Goal: Information Seeking & Learning: Compare options

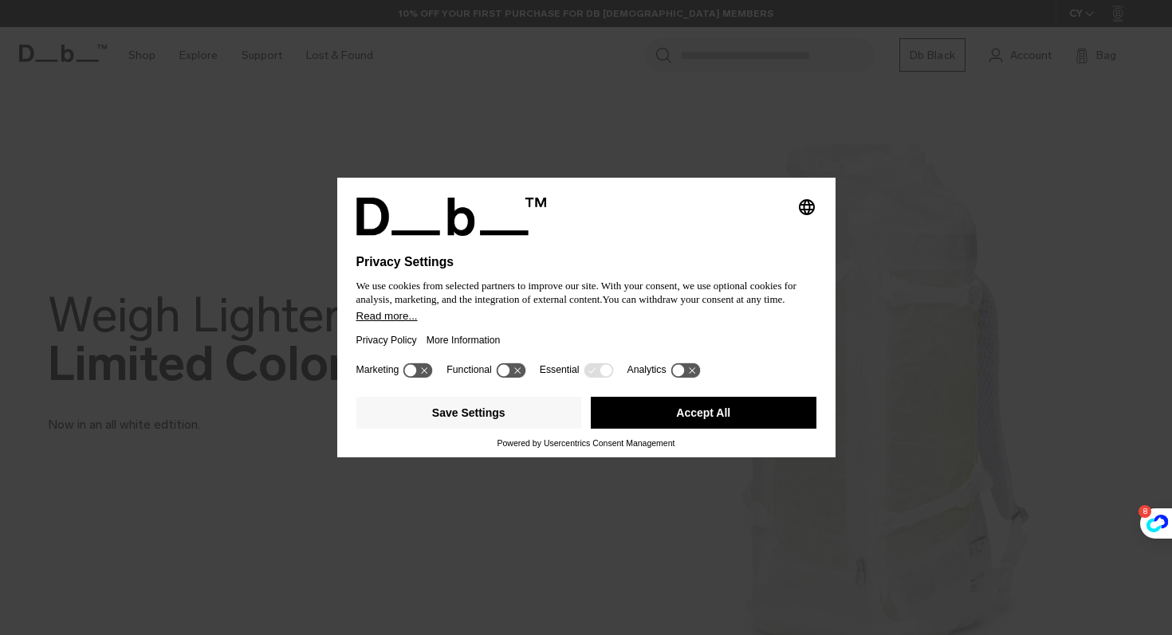
drag, startPoint x: 0, startPoint y: 0, endPoint x: 725, endPoint y: 234, distance: 762.0
click at [725, 236] on div at bounding box center [586, 245] width 460 height 19
click at [803, 200] on icon "Select language" at bounding box center [806, 207] width 19 height 19
drag, startPoint x: 725, startPoint y: 234, endPoint x: 668, endPoint y: 421, distance: 195.9
click at [668, 421] on button "Accept All" at bounding box center [704, 413] width 226 height 32
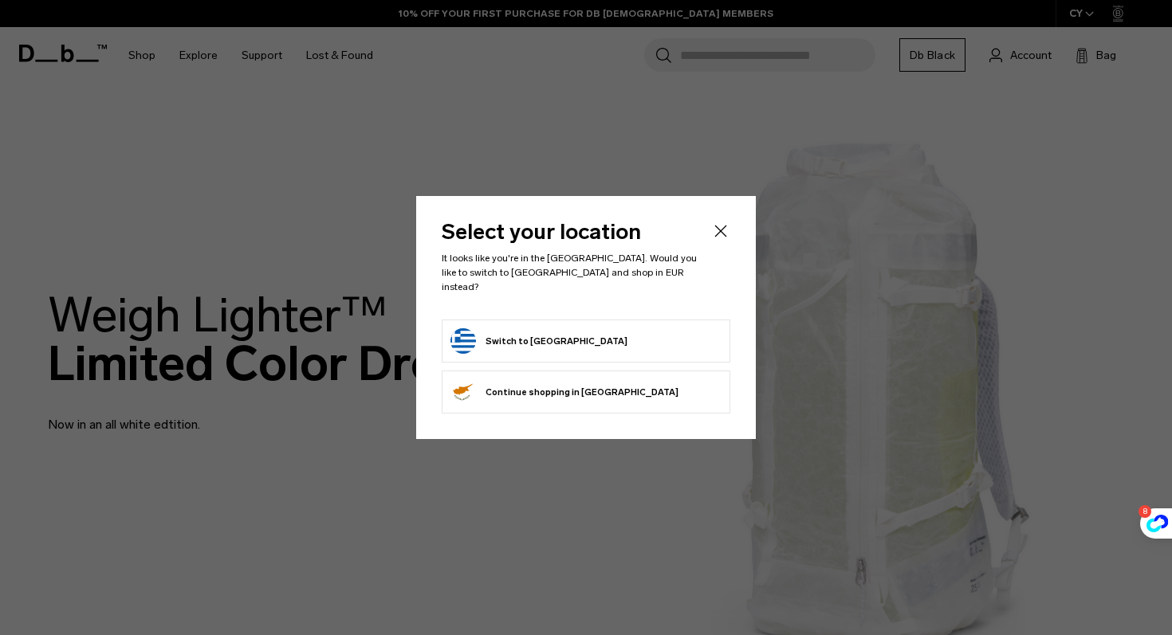
drag, startPoint x: 668, startPoint y: 421, endPoint x: 723, endPoint y: 231, distance: 197.5
click at [723, 231] on icon "Close" at bounding box center [720, 231] width 19 height 19
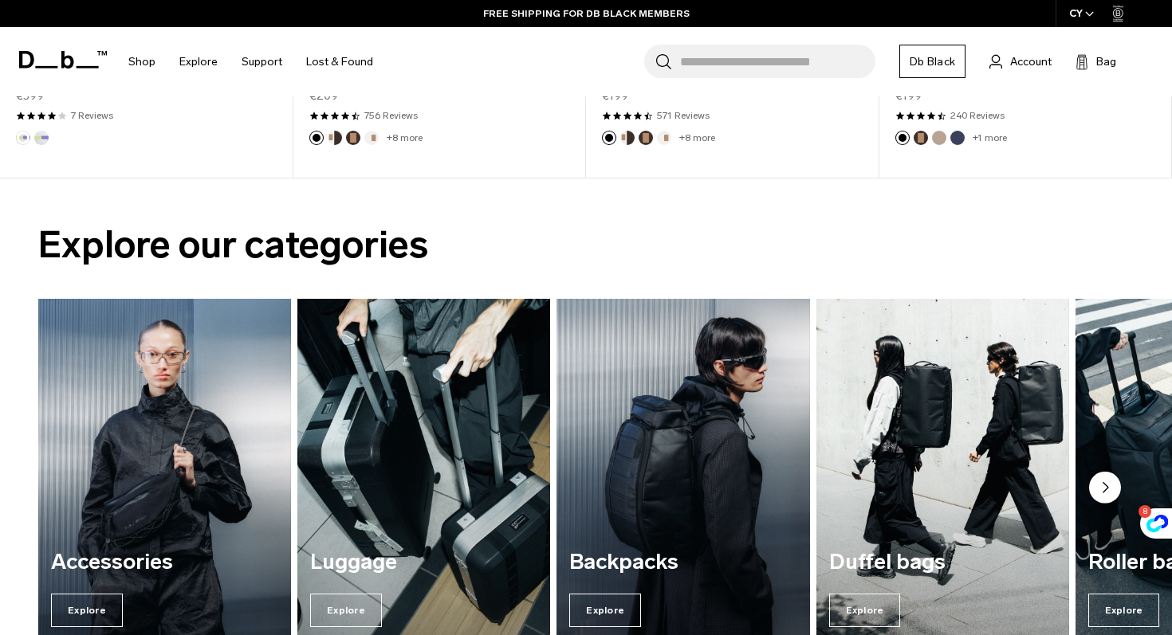
scroll to position [1122, 0]
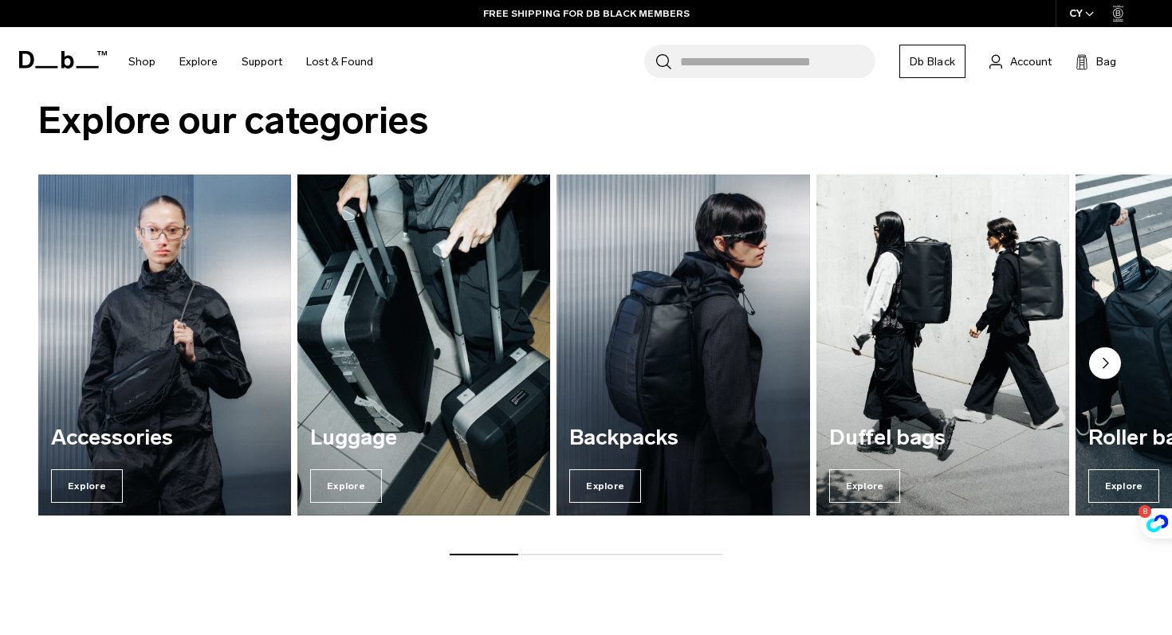
click at [1091, 361] on circle "Next slide" at bounding box center [1105, 364] width 32 height 32
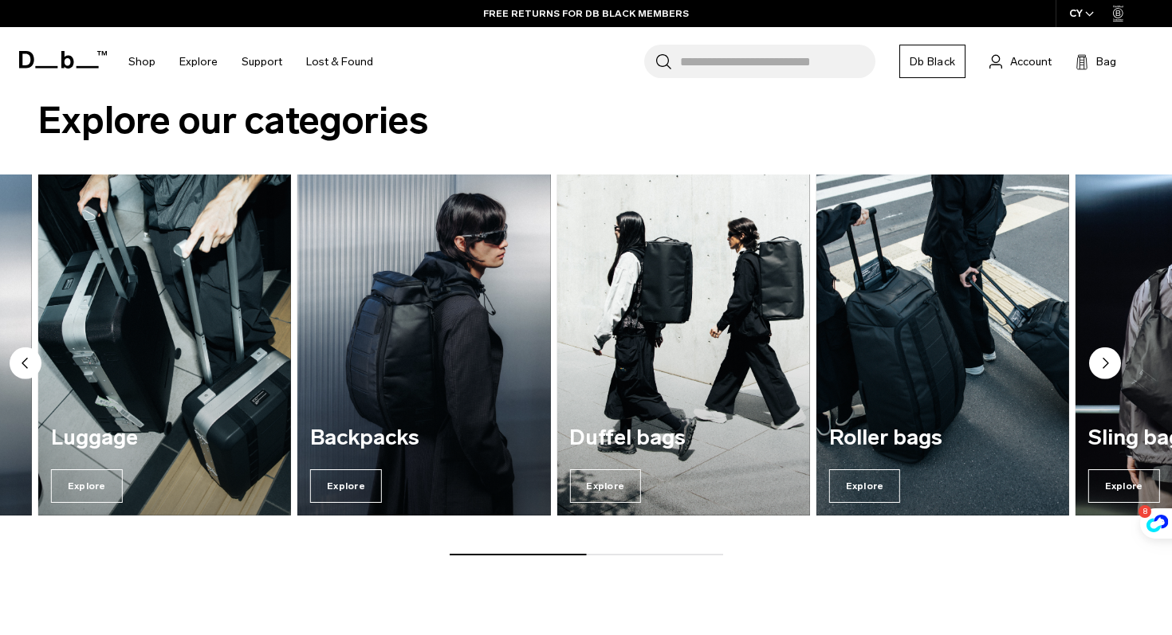
click at [870, 495] on span "Explore" at bounding box center [865, 485] width 72 height 33
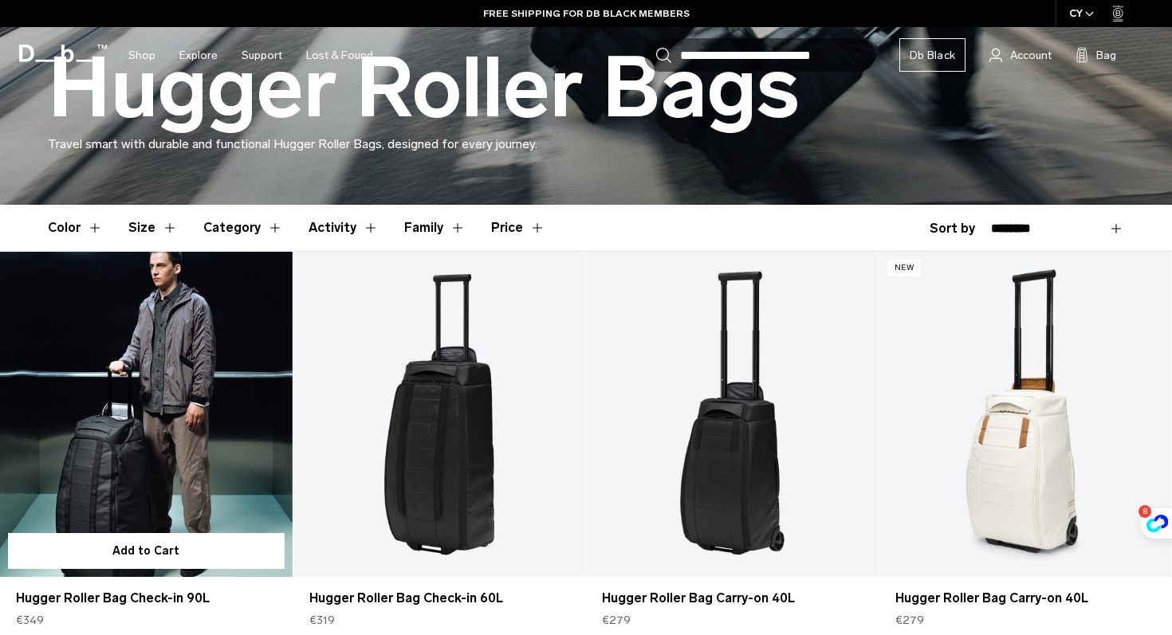
scroll to position [442, 0]
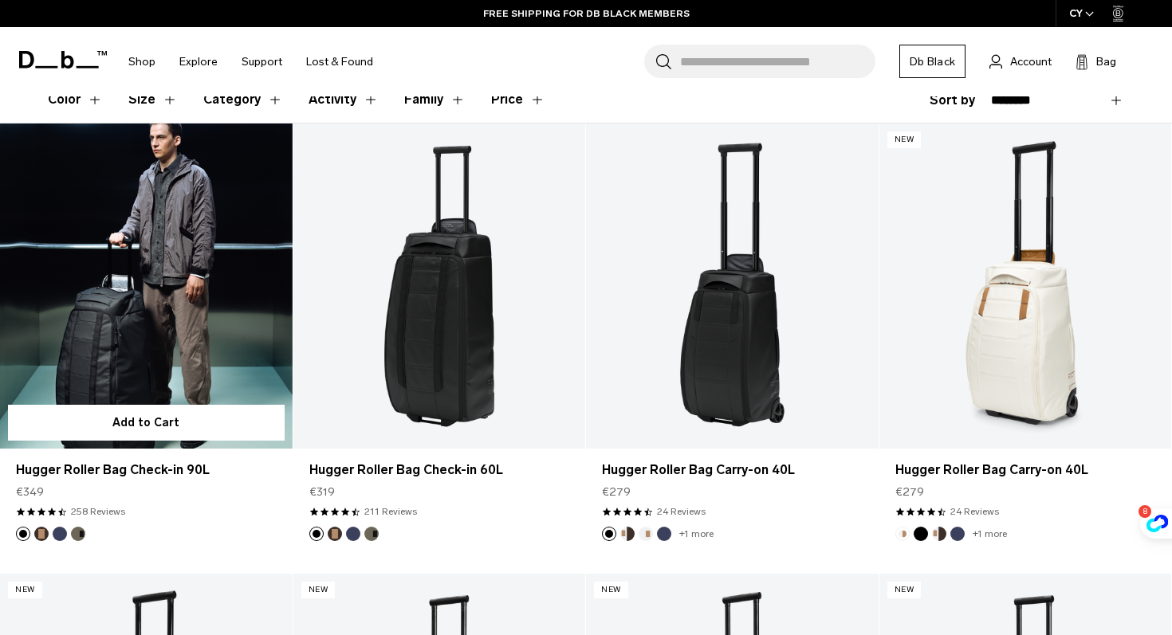
click at [210, 294] on link "Hugger Roller Bag Check-in 90L" at bounding box center [146, 286] width 293 height 324
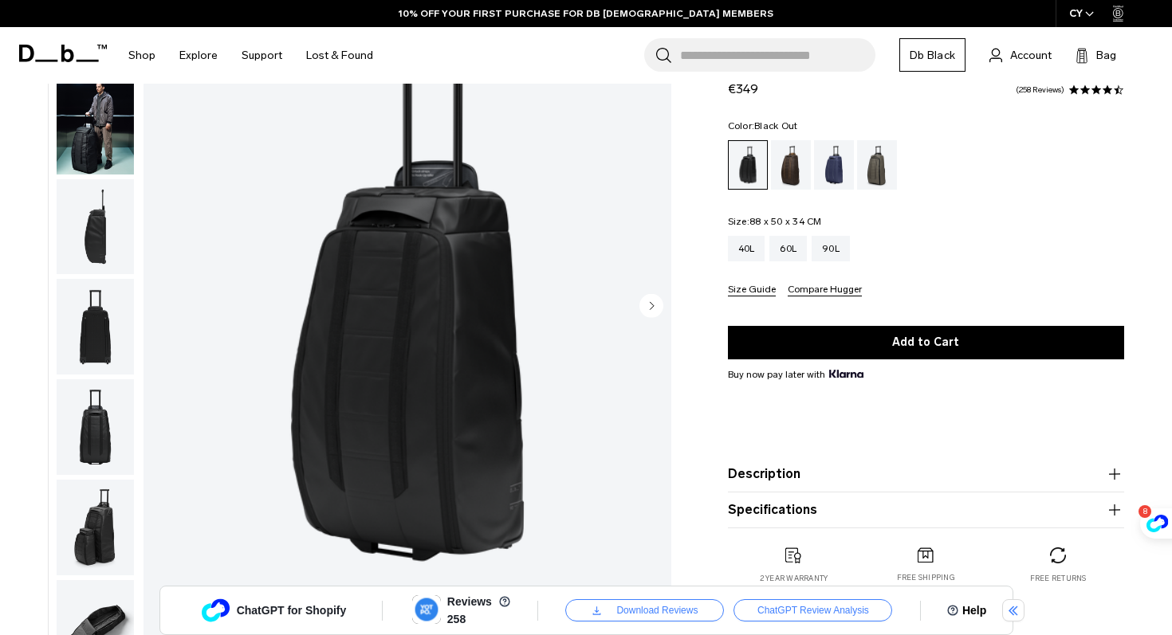
click at [644, 308] on circle "Next slide" at bounding box center [651, 305] width 24 height 24
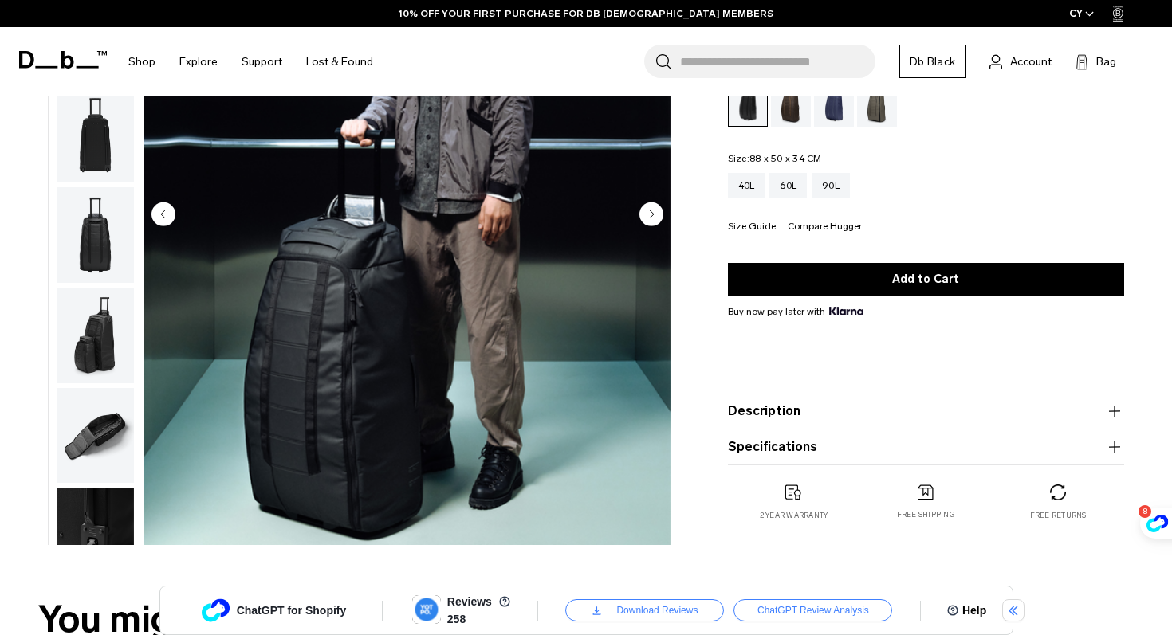
scroll to position [221, 0]
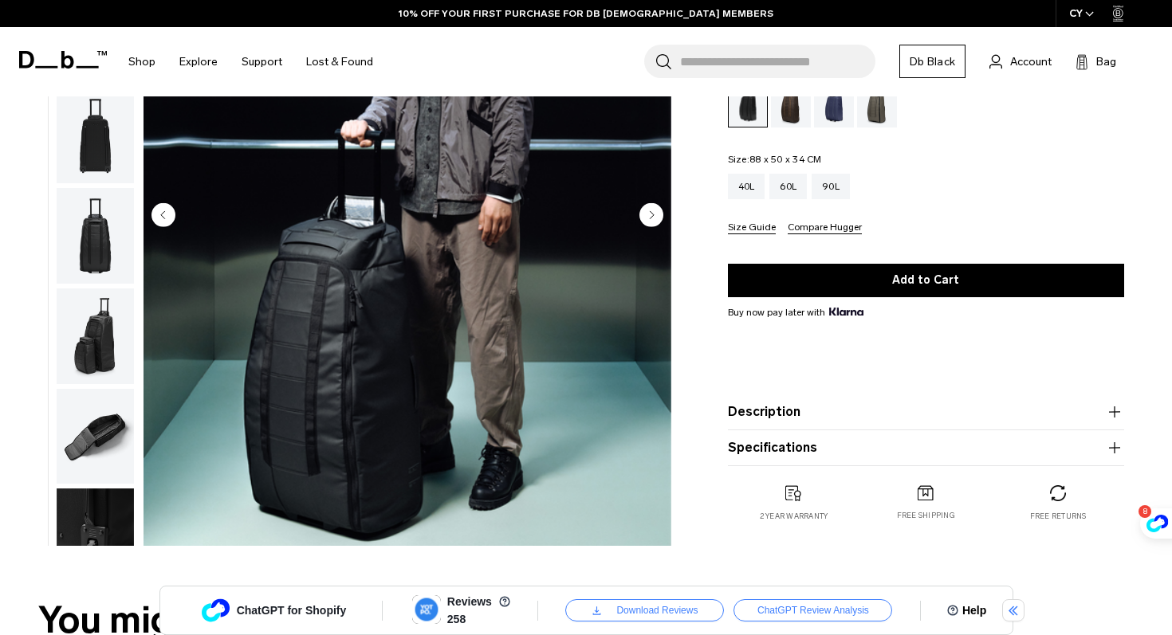
drag, startPoint x: 0, startPoint y: 0, endPoint x: 646, endPoint y: 216, distance: 680.8
click at [646, 216] on circle "Next slide" at bounding box center [651, 214] width 24 height 24
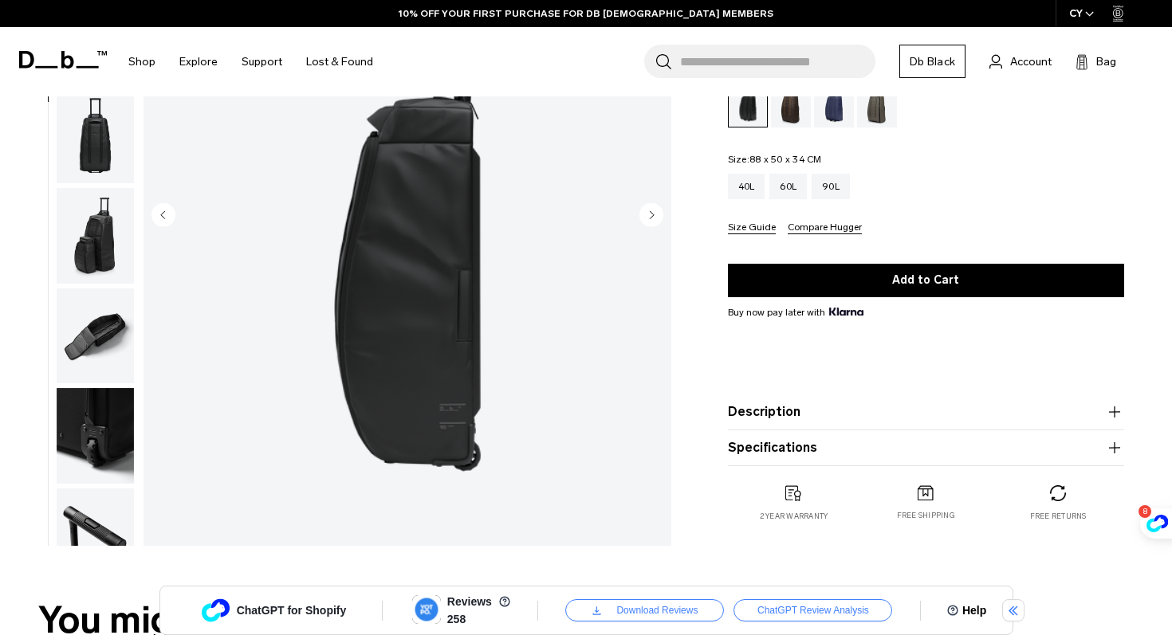
click at [646, 216] on circle "Next slide" at bounding box center [651, 214] width 24 height 24
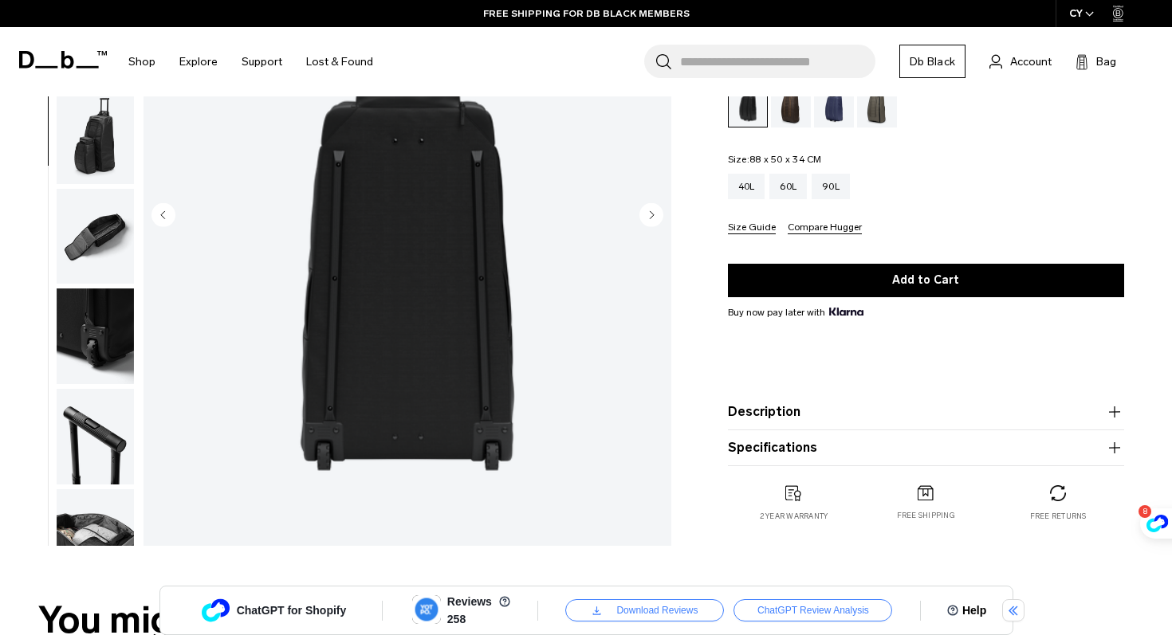
click at [646, 216] on circle "Next slide" at bounding box center [651, 214] width 24 height 24
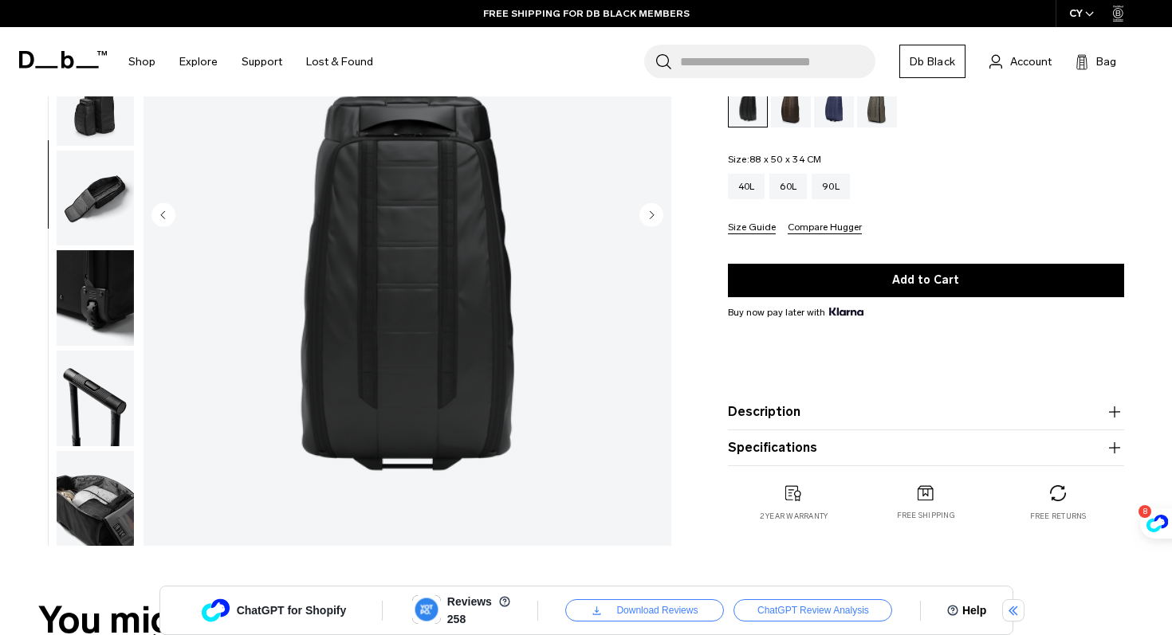
scroll to position [340, 0]
click at [646, 216] on circle "Next slide" at bounding box center [651, 214] width 24 height 24
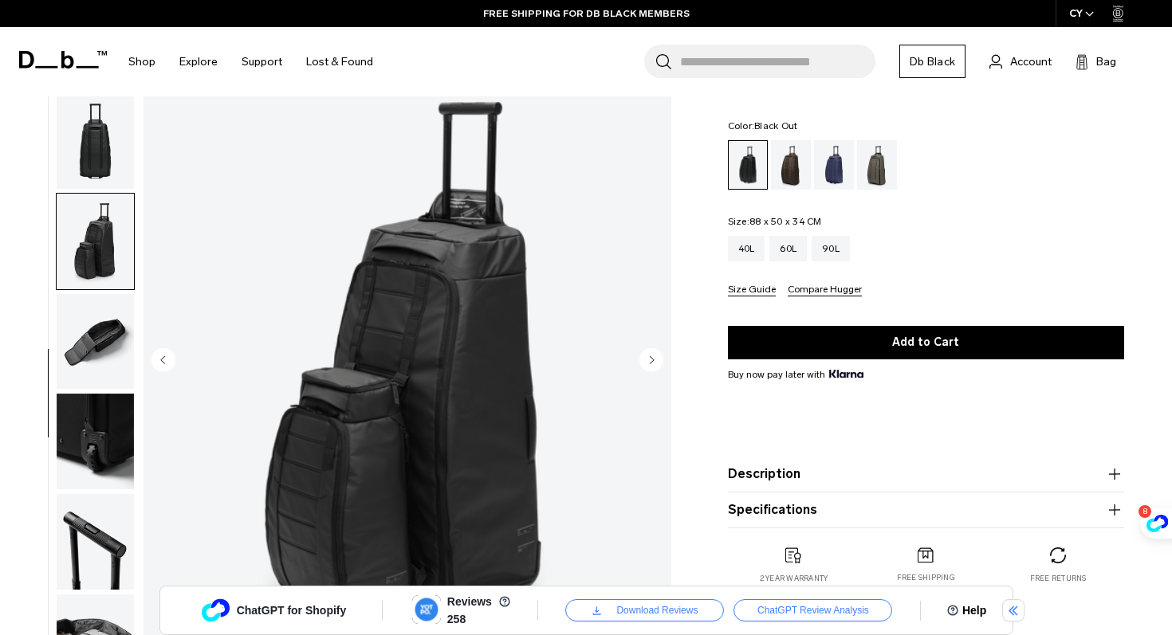
scroll to position [73, 0]
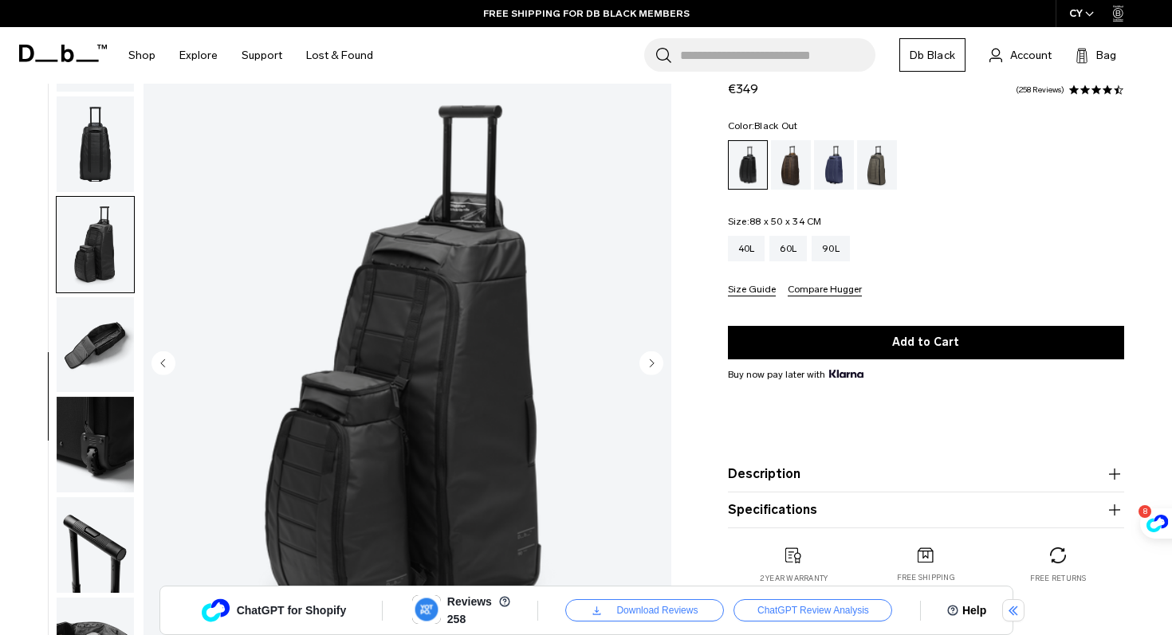
drag, startPoint x: 646, startPoint y: 216, endPoint x: 650, endPoint y: 357, distance: 141.1
click at [650, 357] on circle "Next slide" at bounding box center [651, 363] width 24 height 24
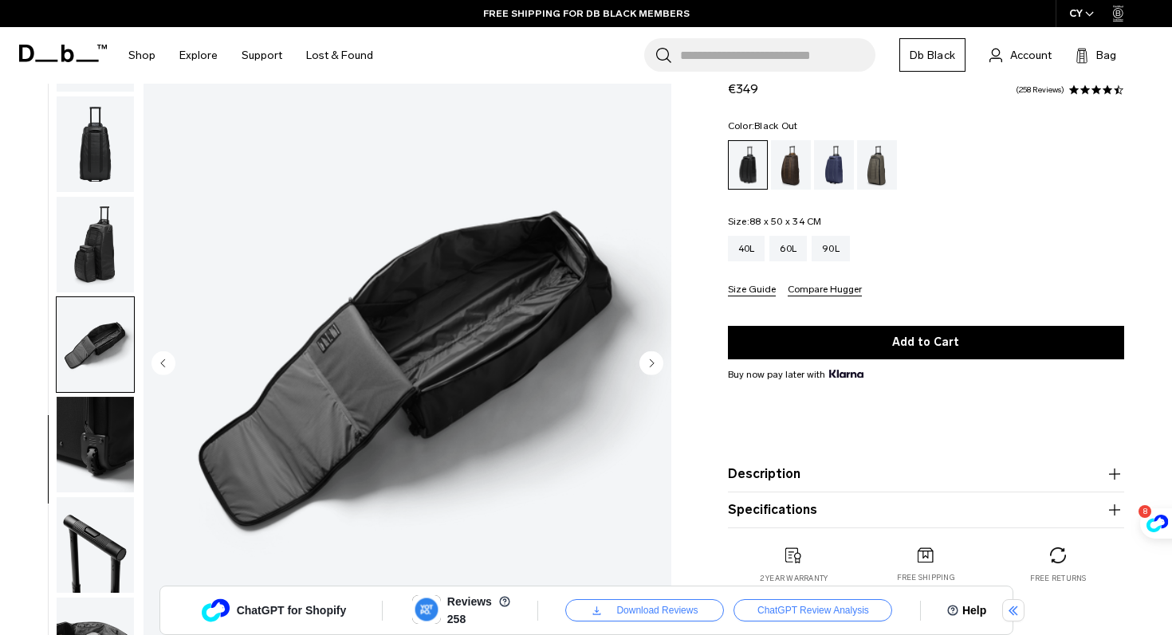
click at [650, 357] on circle "Next slide" at bounding box center [651, 363] width 24 height 24
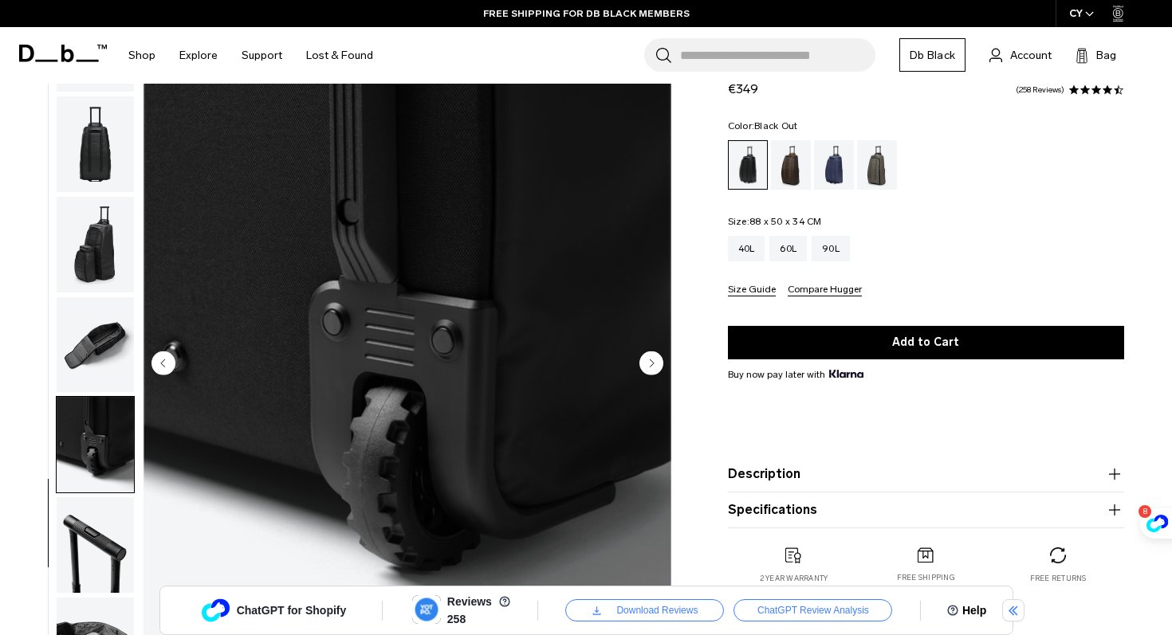
click at [650, 357] on circle "Next slide" at bounding box center [651, 363] width 24 height 24
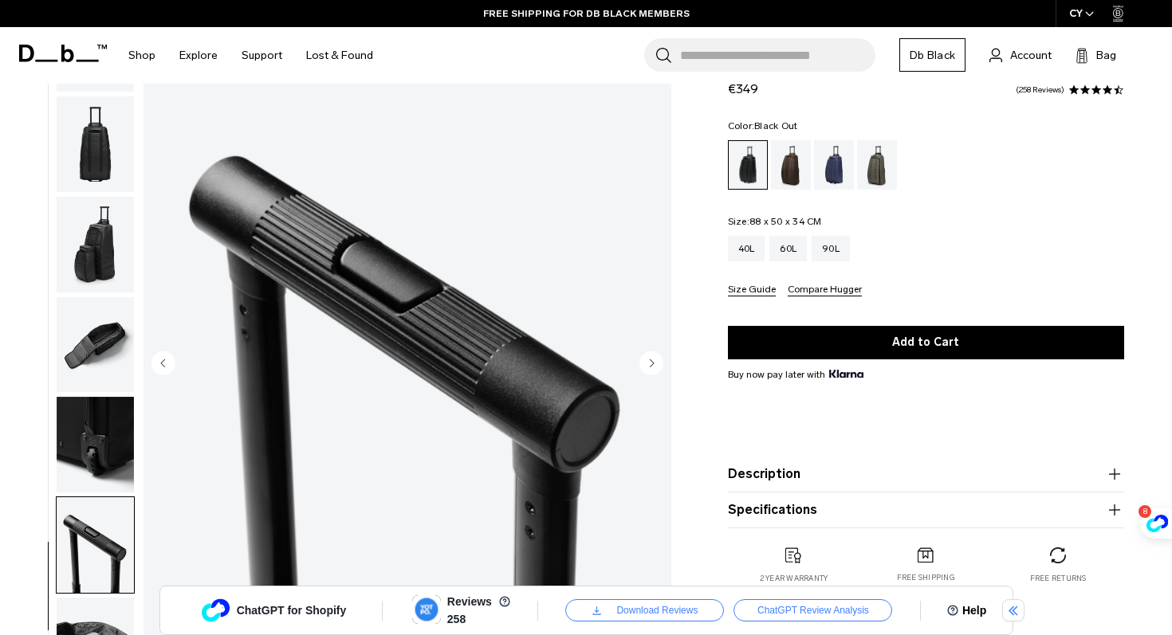
click at [650, 357] on circle "Next slide" at bounding box center [651, 363] width 24 height 24
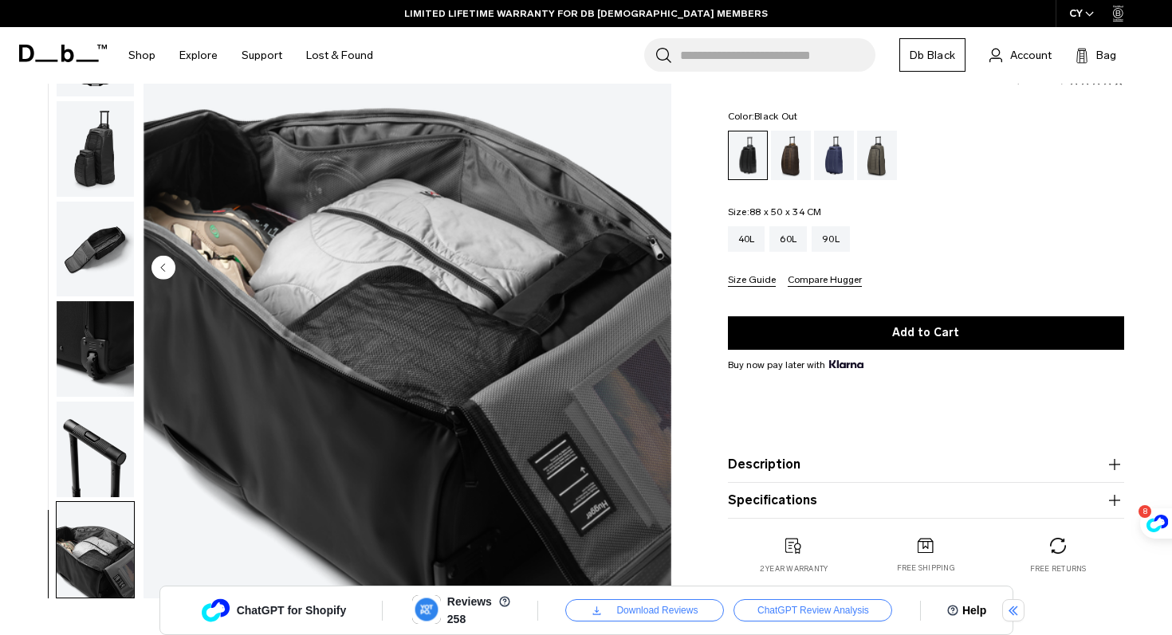
scroll to position [0, 0]
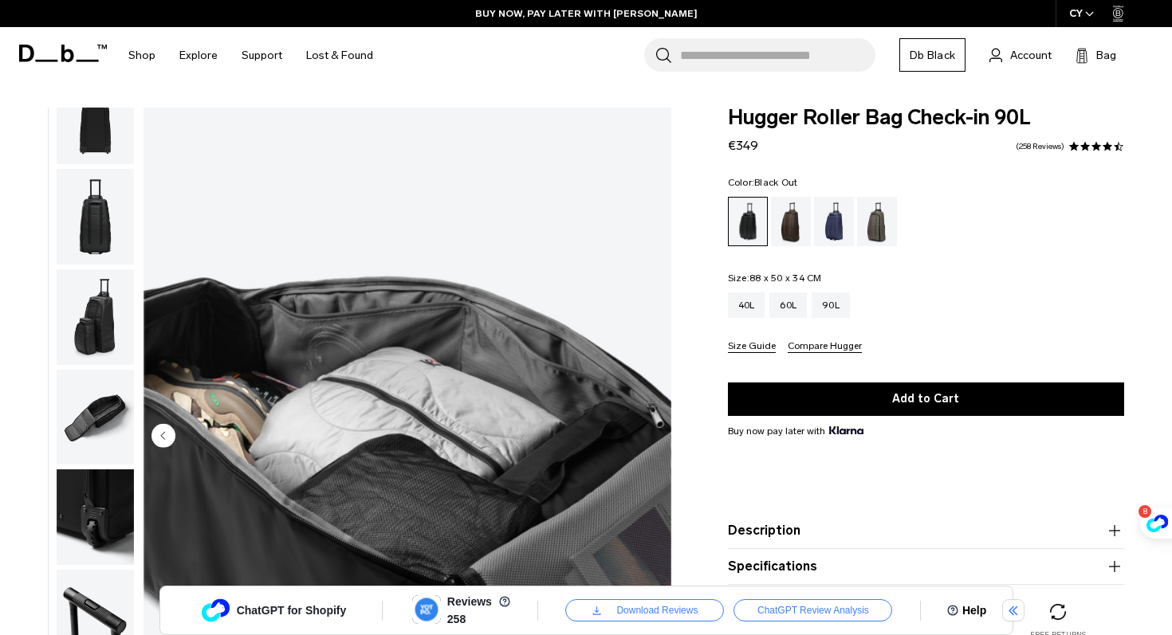
click at [77, 304] on img "button" at bounding box center [95, 317] width 77 height 96
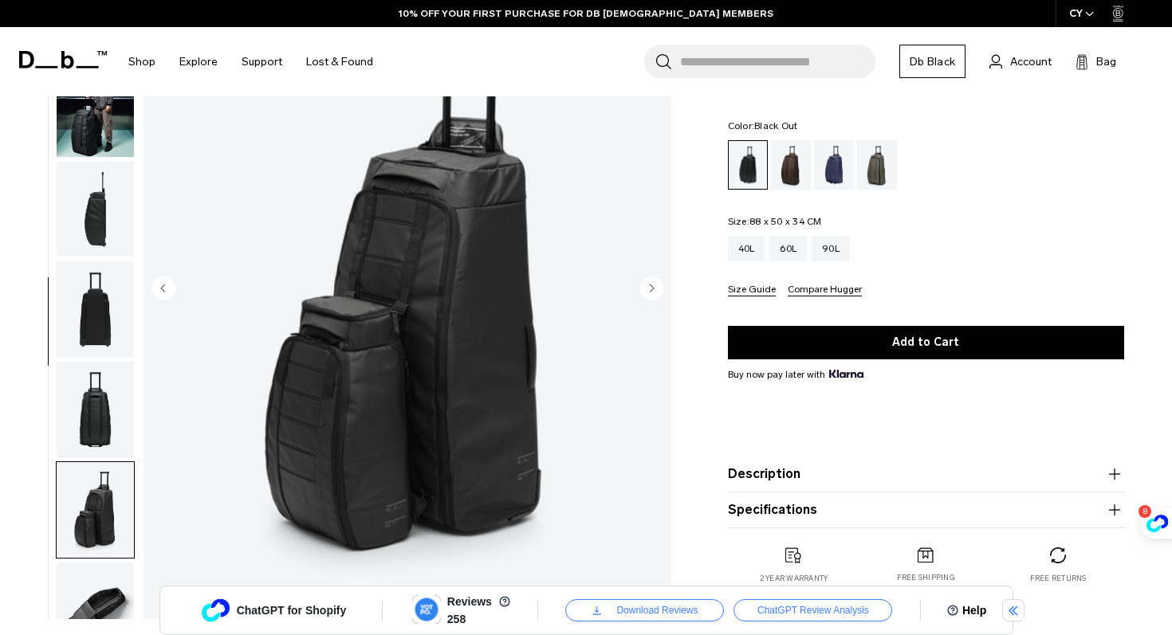
click at [87, 124] on img "button" at bounding box center [95, 109] width 77 height 96
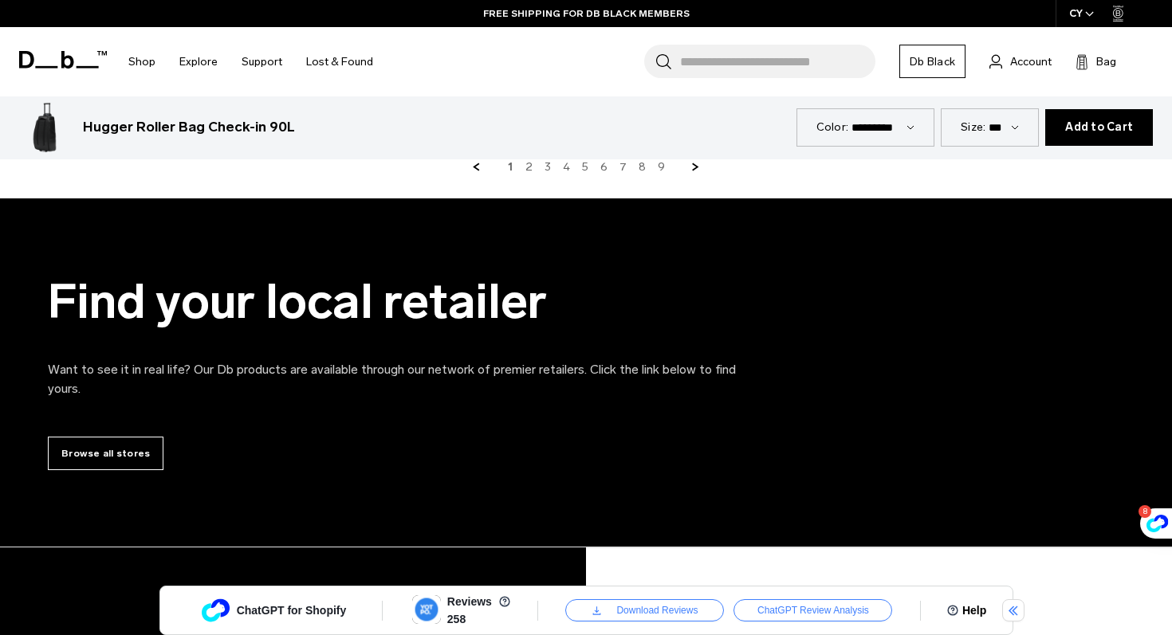
scroll to position [5573, 0]
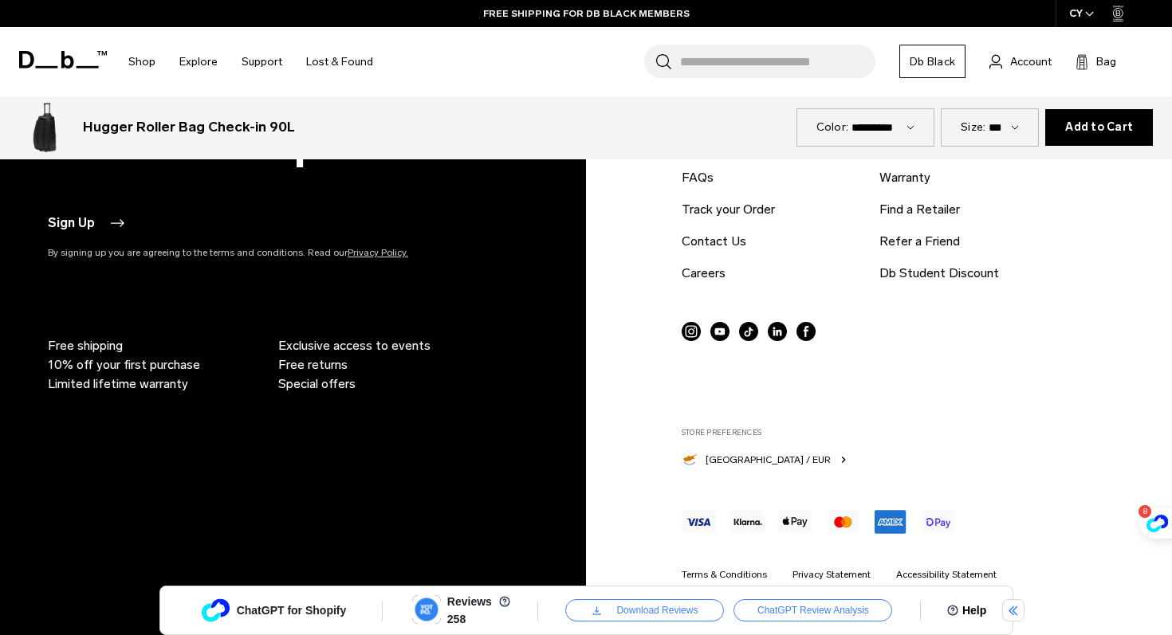
click at [691, 340] on icon at bounding box center [691, 331] width 19 height 19
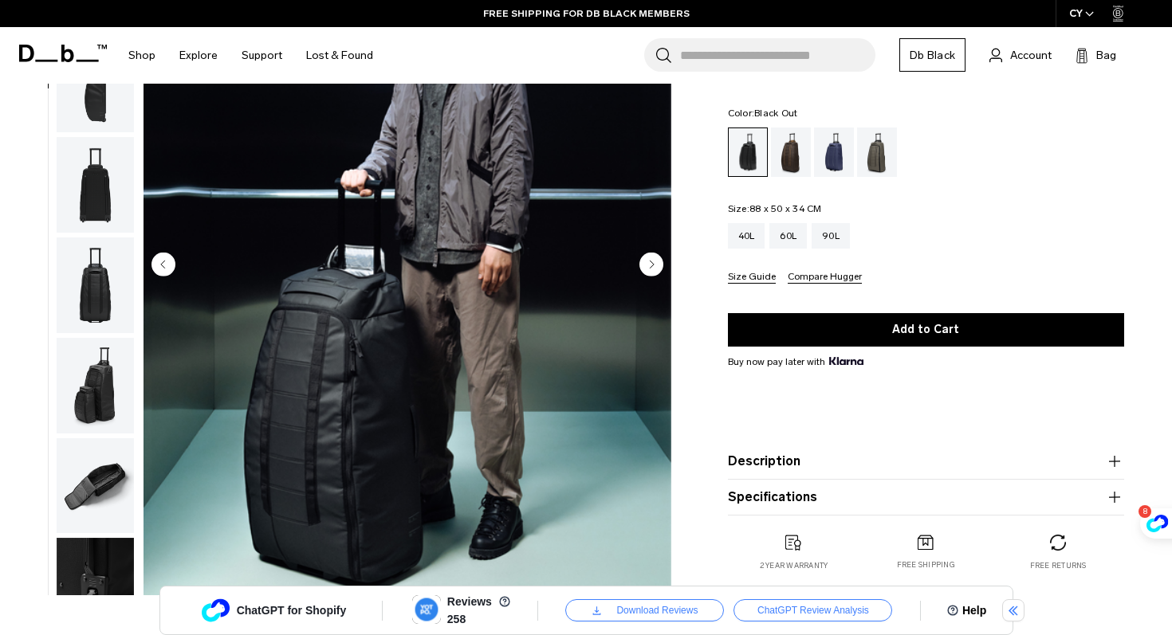
scroll to position [174, 0]
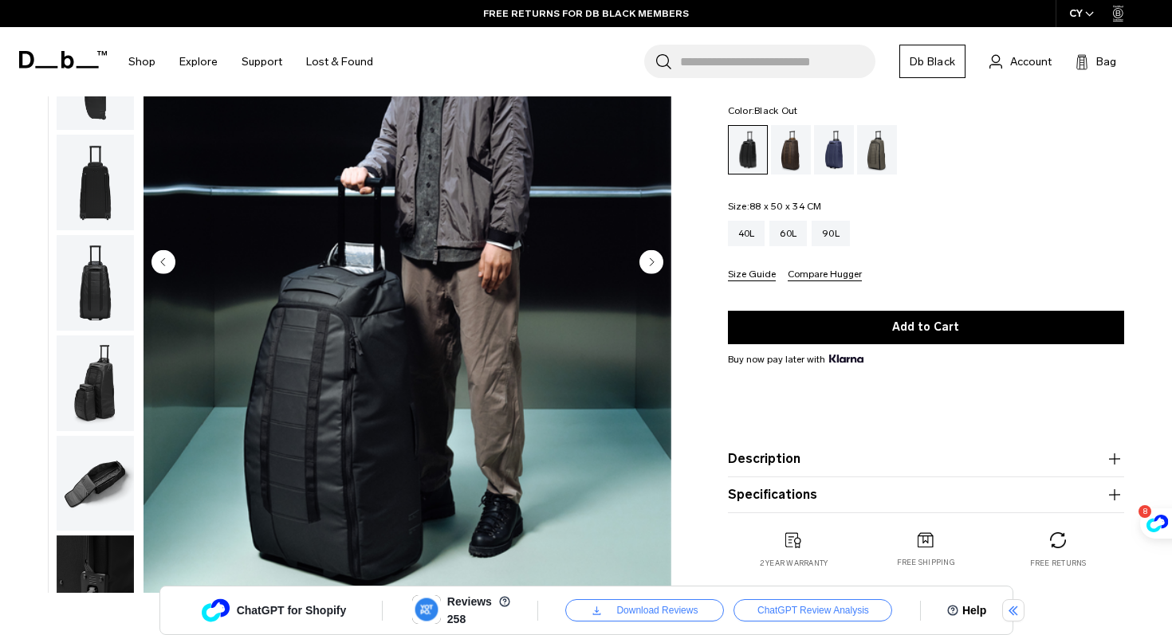
click at [769, 468] on button "Description" at bounding box center [926, 459] width 396 height 19
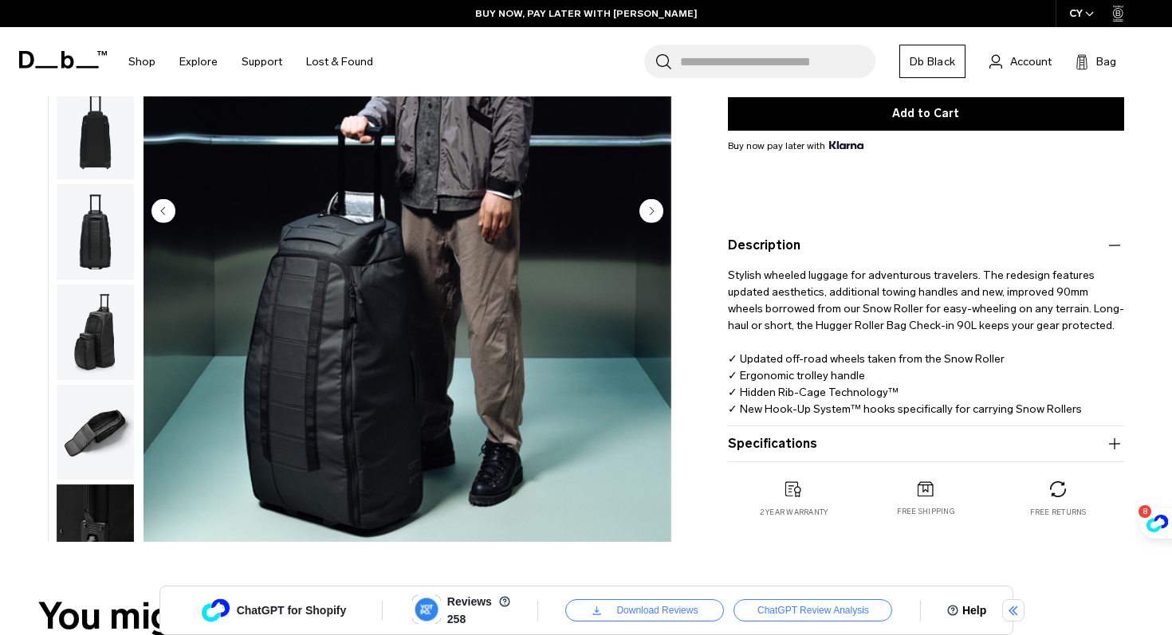
scroll to position [287, 0]
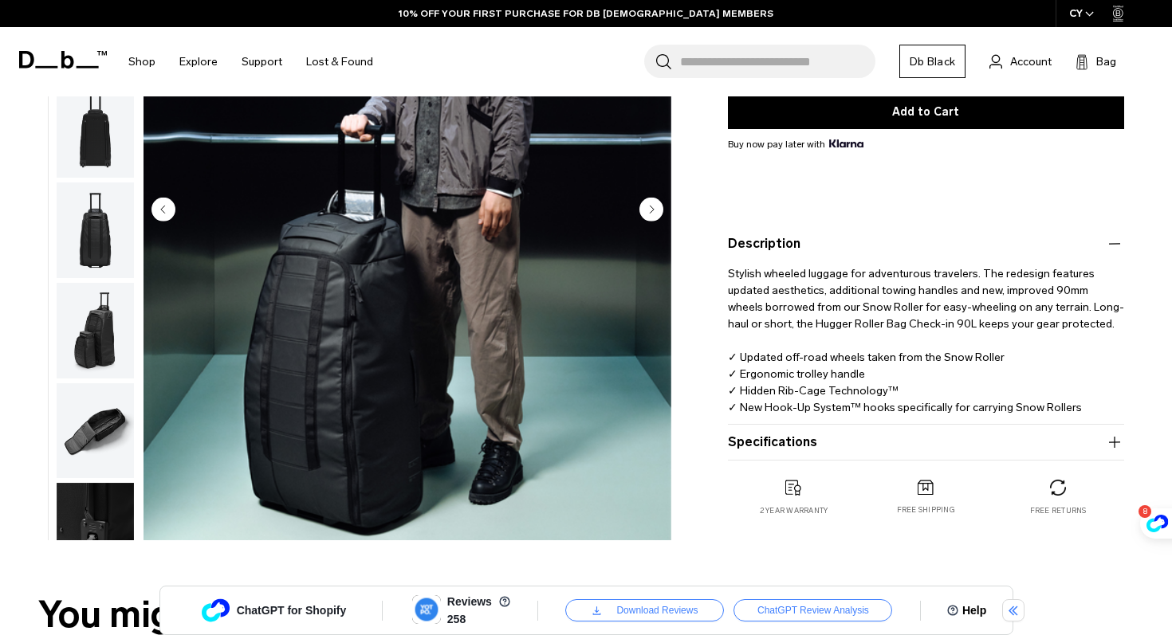
click at [882, 430] on product-accordion "Specifications Volume 90 Litres Dimensions 88 x 50 x 34 CM (H x W x D) Weight 4…" at bounding box center [926, 443] width 396 height 36
drag, startPoint x: 882, startPoint y: 430, endPoint x: 882, endPoint y: 440, distance: 9.6
click at [882, 440] on button "Specifications" at bounding box center [926, 442] width 396 height 19
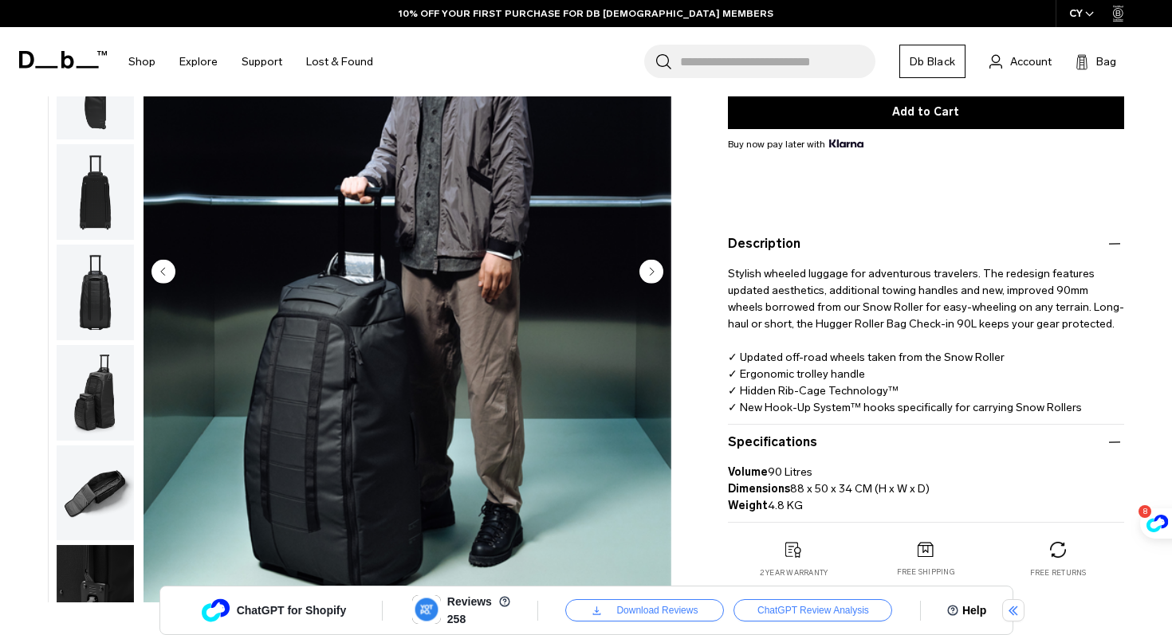
scroll to position [0, 0]
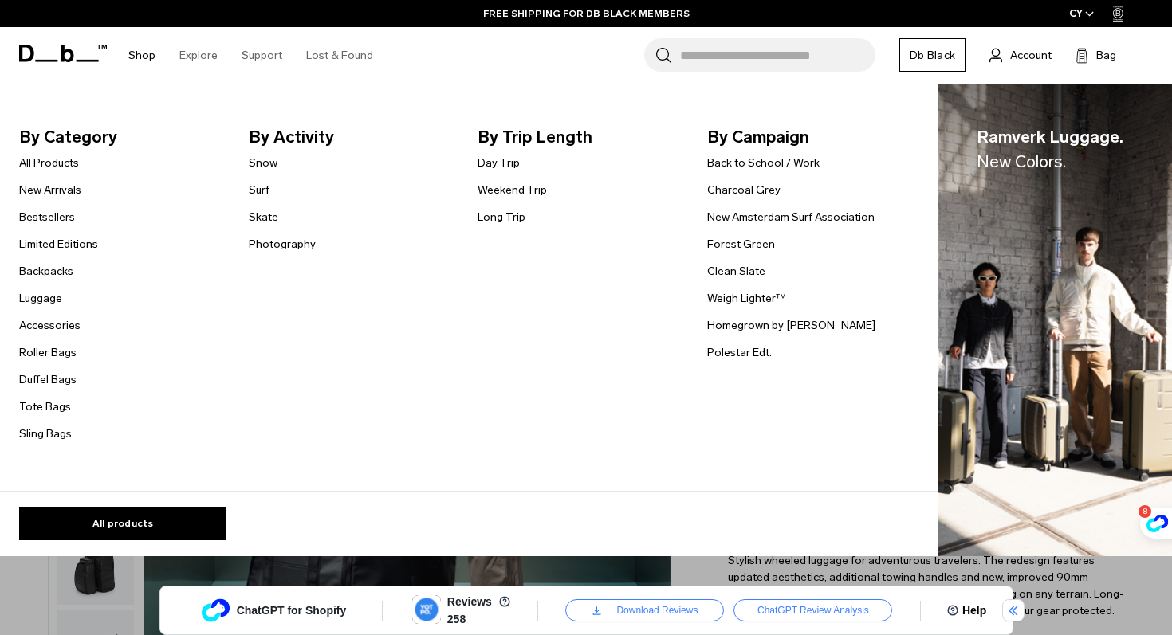
click at [45, 218] on link "Bestsellers" at bounding box center [47, 217] width 56 height 17
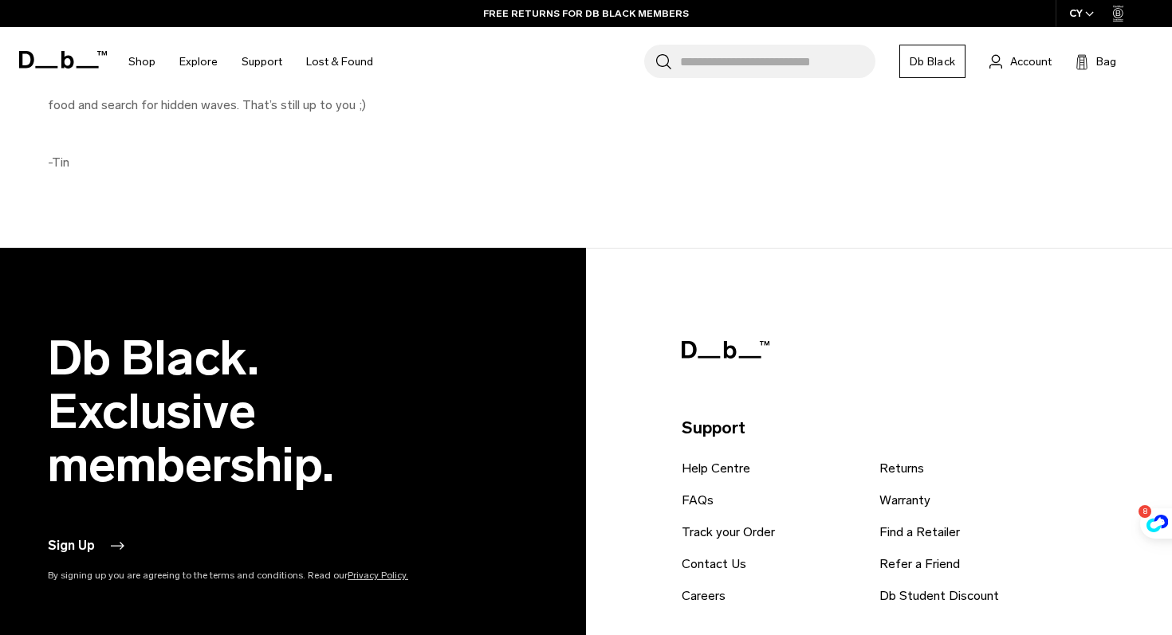
scroll to position [4693, 0]
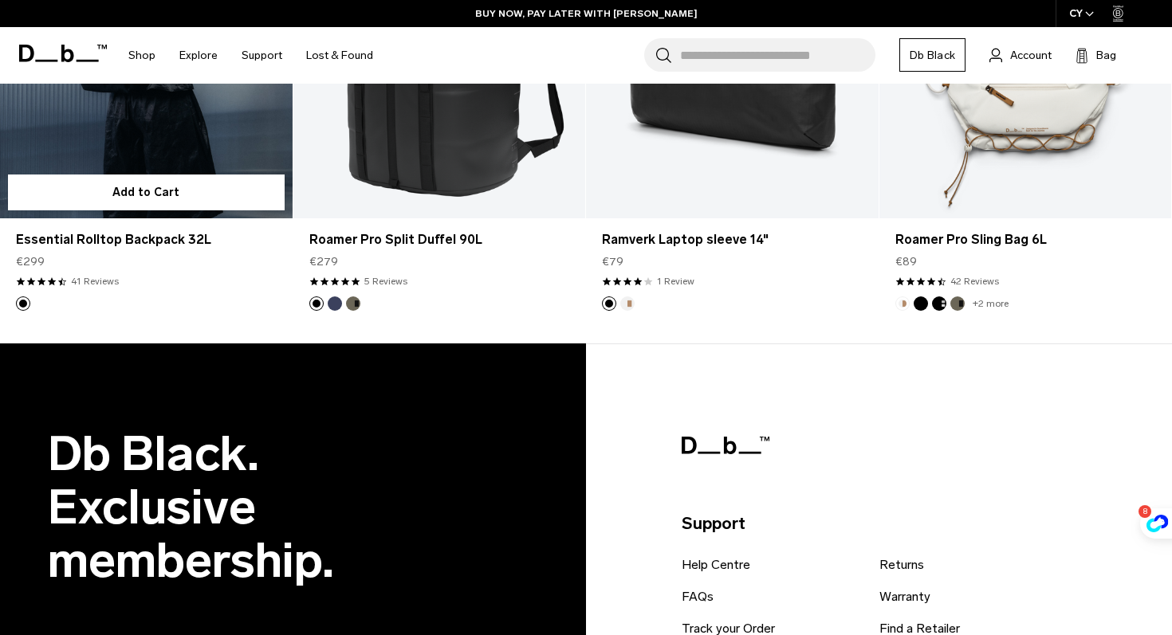
scroll to position [3751, 0]
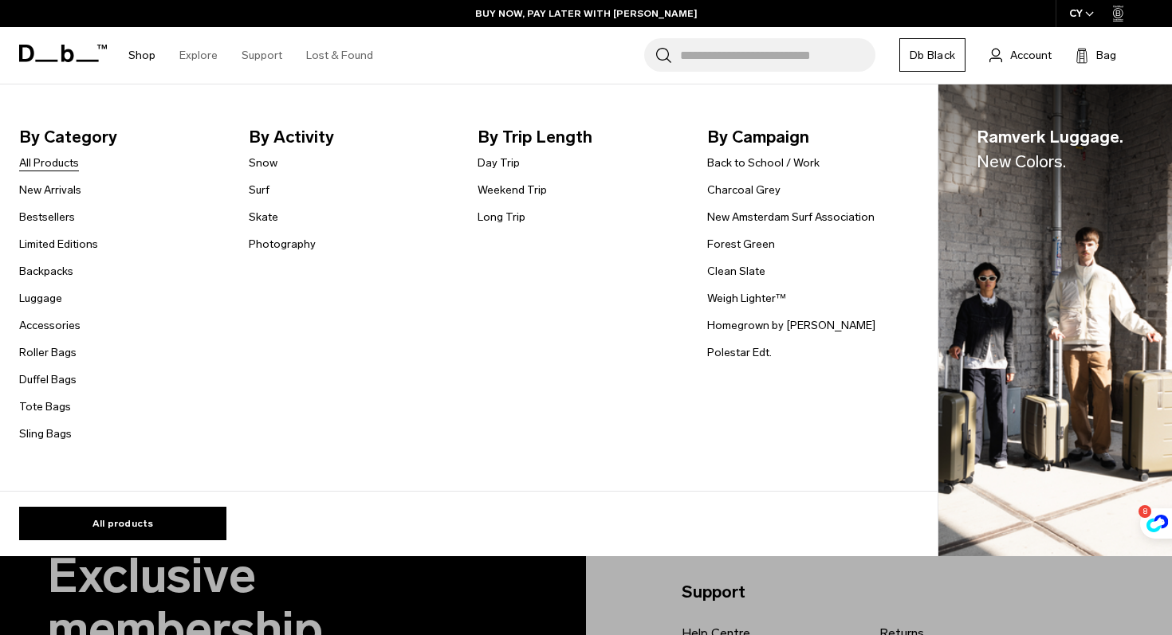
click at [53, 168] on link "All Products" at bounding box center [49, 163] width 60 height 17
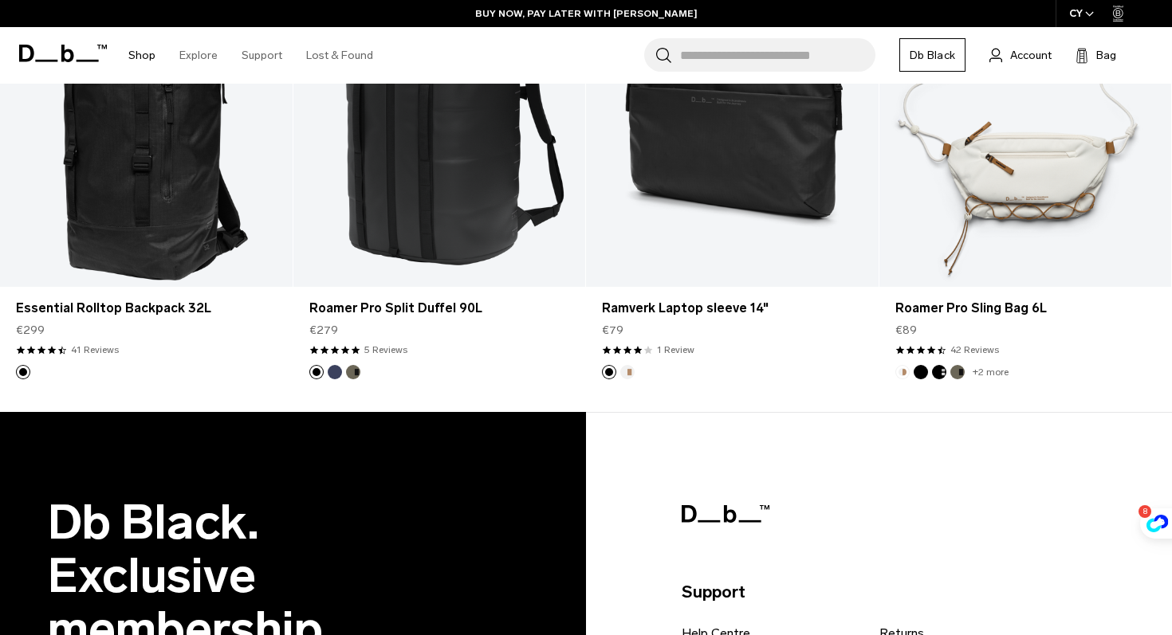
scroll to position [3758, 0]
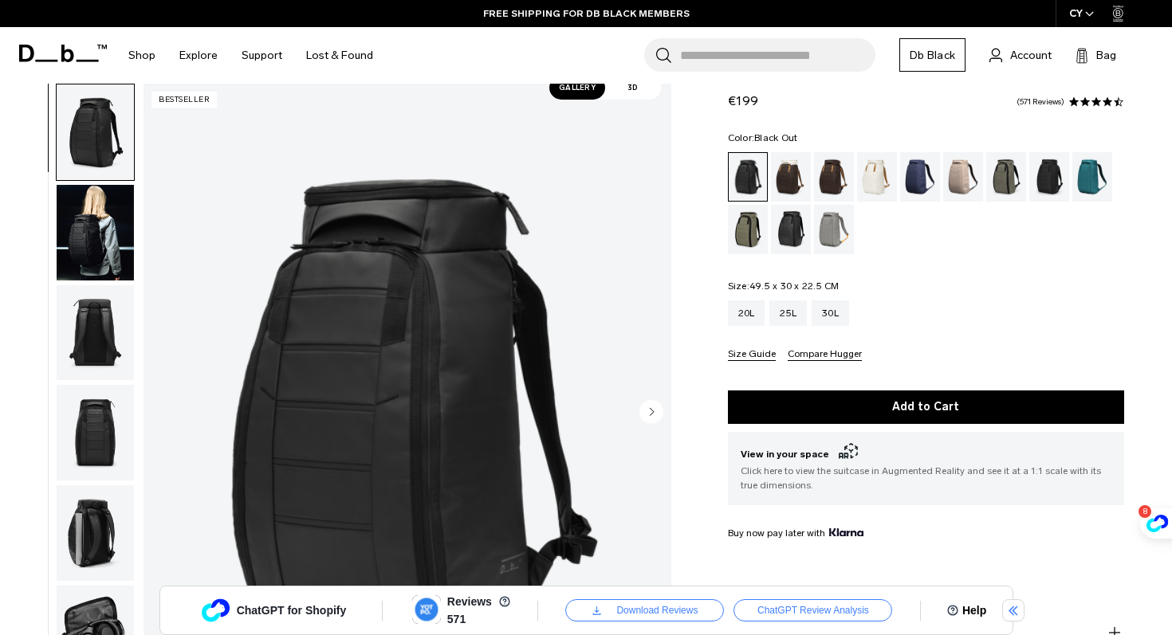
scroll to position [51, 0]
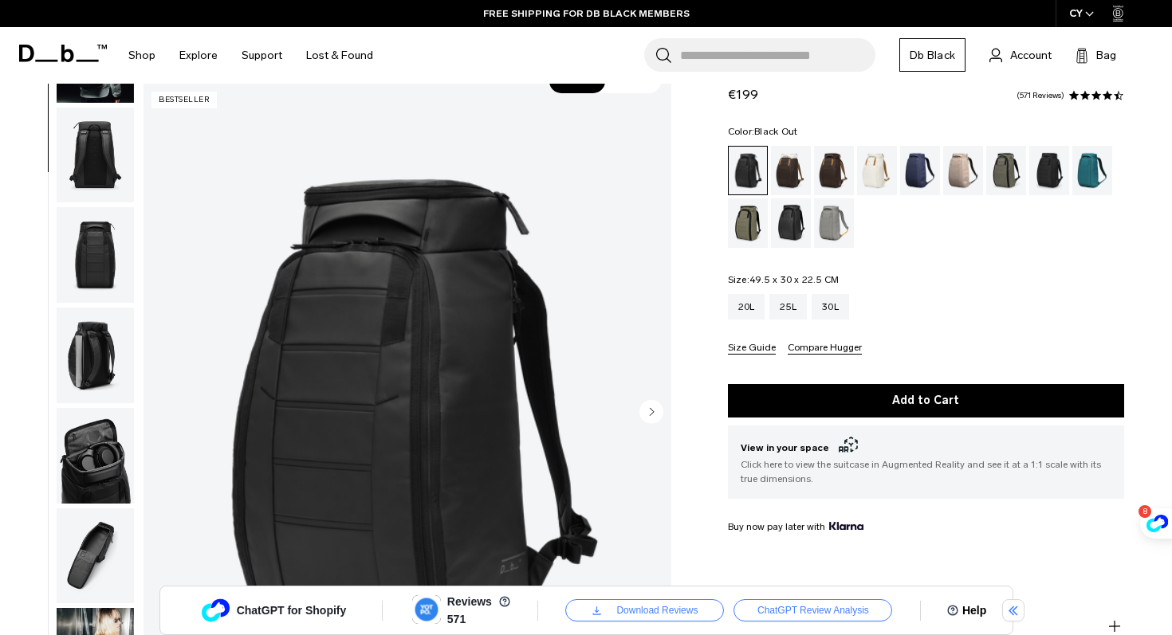
click at [92, 452] on img "button" at bounding box center [95, 456] width 77 height 96
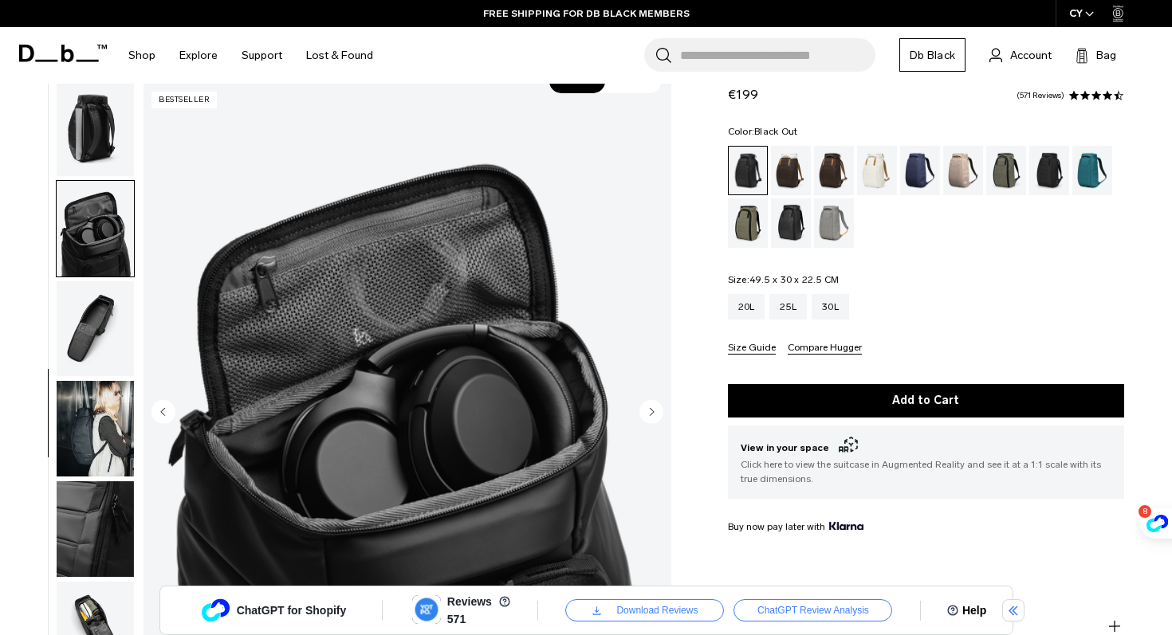
scroll to position [440, 0]
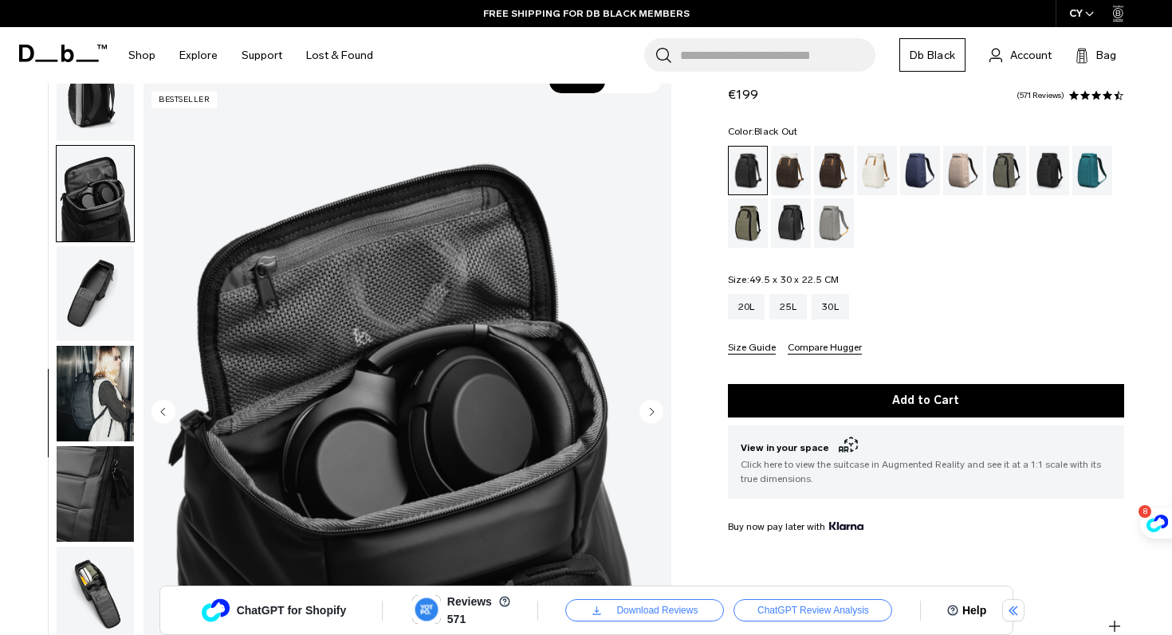
drag, startPoint x: 92, startPoint y: 452, endPoint x: 78, endPoint y: 496, distance: 45.9
click at [78, 496] on img "button" at bounding box center [95, 494] width 77 height 96
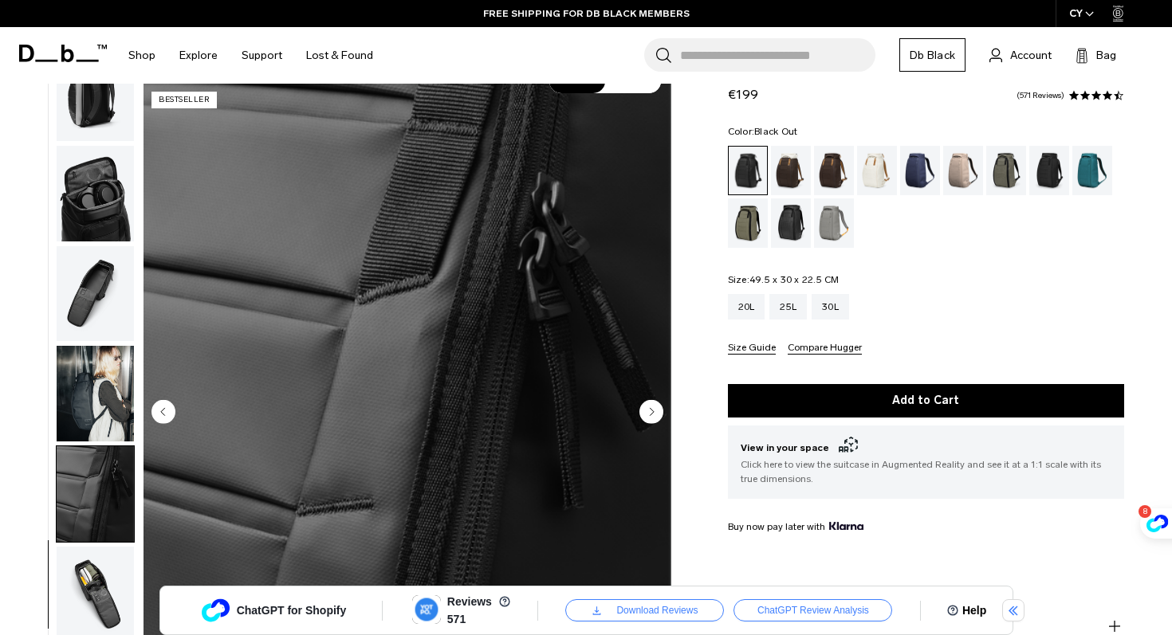
drag, startPoint x: 78, startPoint y: 496, endPoint x: 83, endPoint y: 583, distance: 87.8
click at [83, 583] on img "button" at bounding box center [95, 595] width 77 height 96
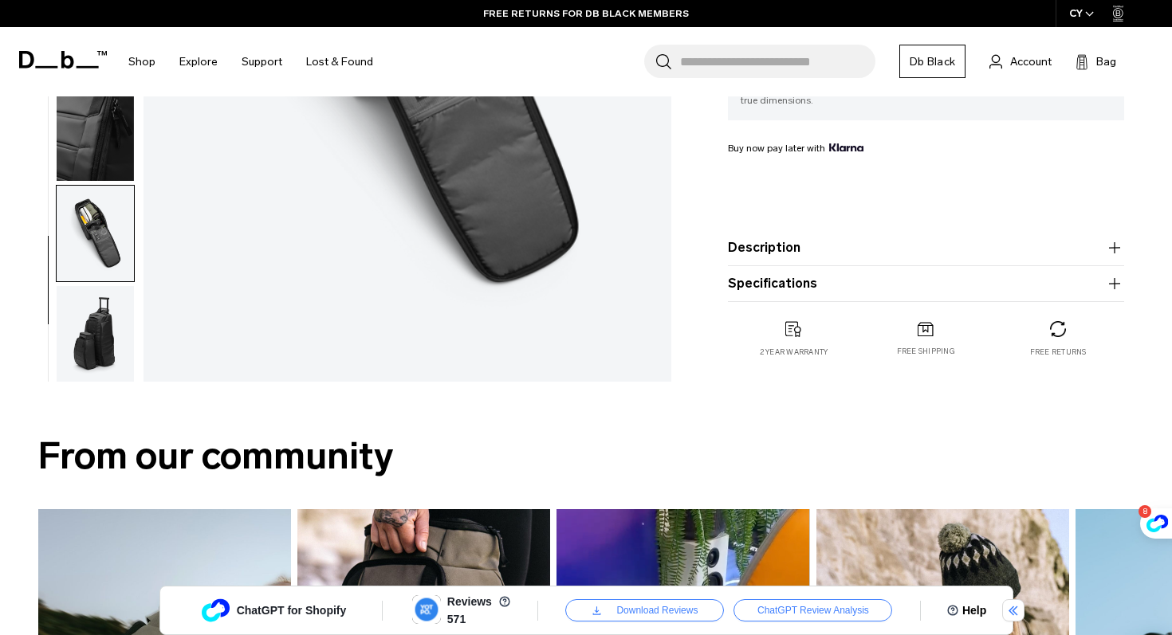
scroll to position [458, 0]
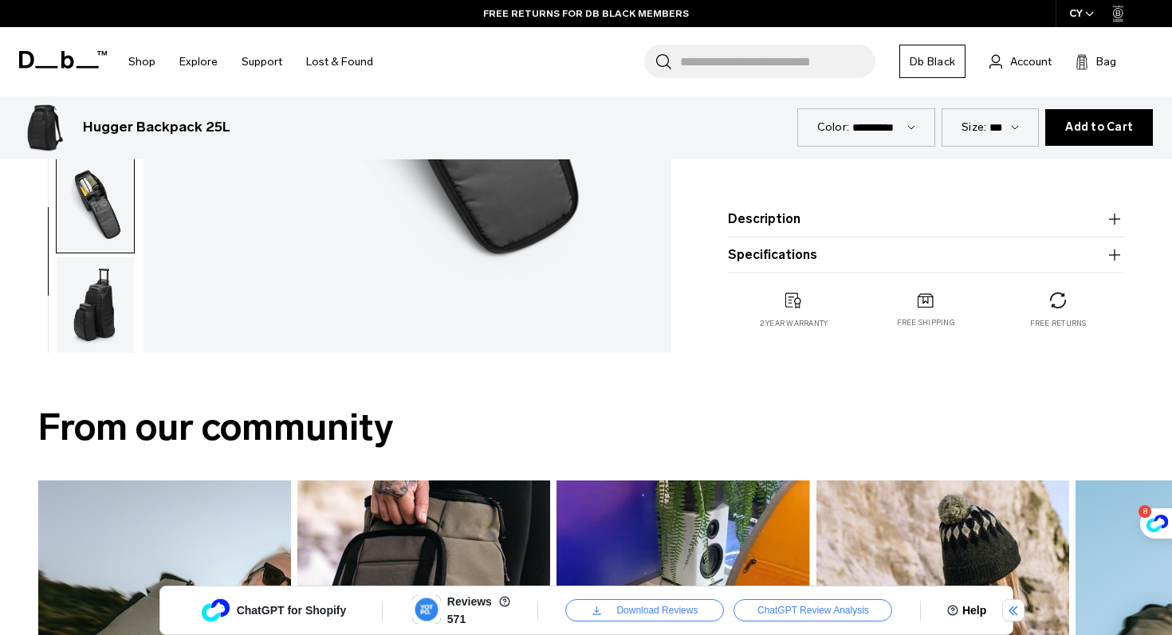
drag, startPoint x: 83, startPoint y: 583, endPoint x: 835, endPoint y: 215, distance: 837.7
click at [835, 215] on button "Description" at bounding box center [926, 219] width 396 height 19
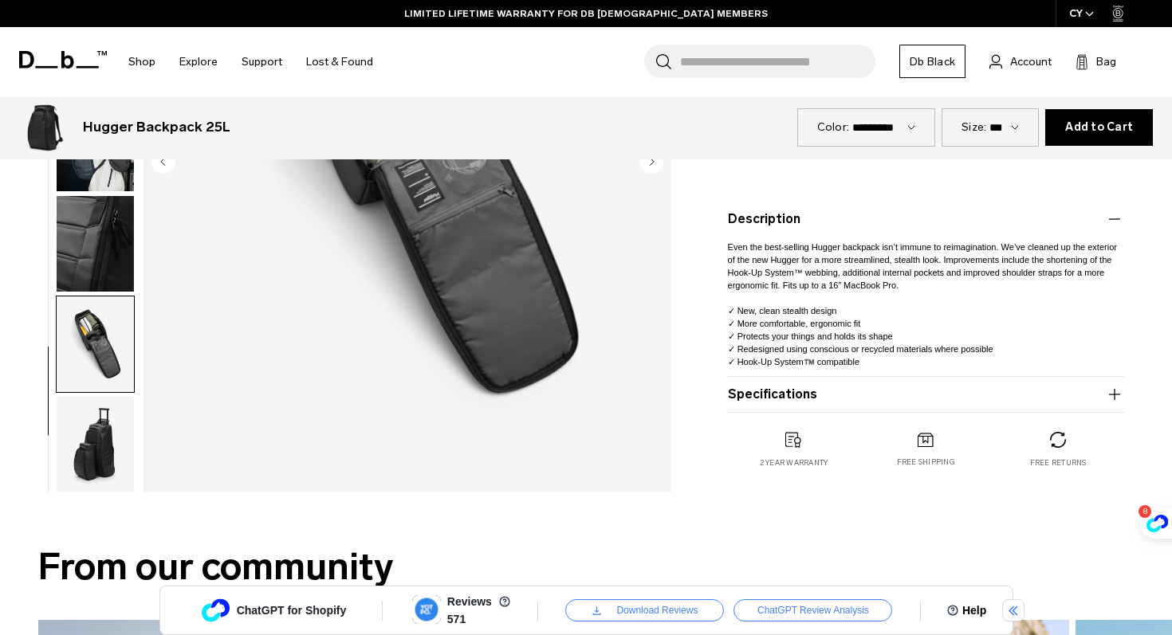
click at [793, 389] on button "Specifications" at bounding box center [926, 394] width 396 height 19
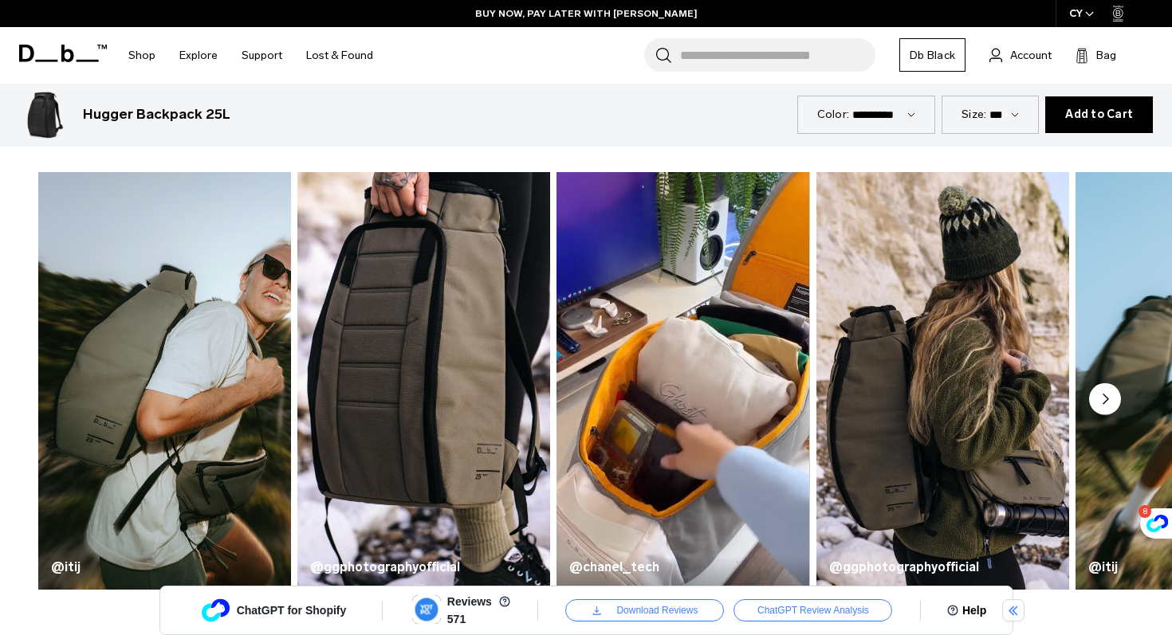
scroll to position [975, 0]
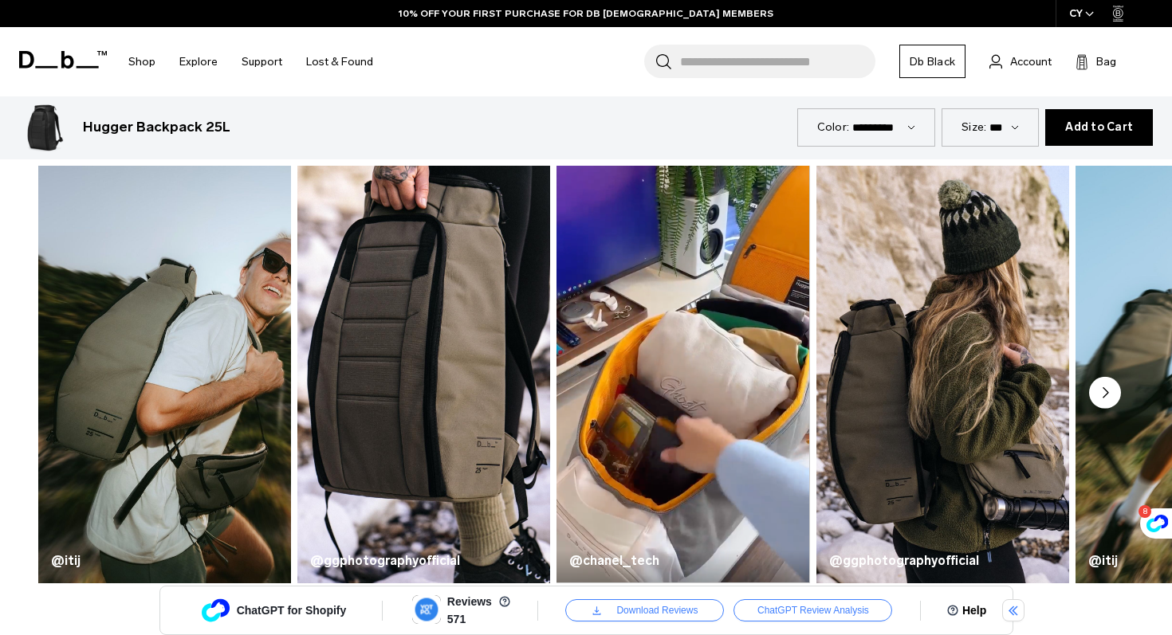
click at [1106, 399] on circle "Next slide" at bounding box center [1105, 393] width 32 height 32
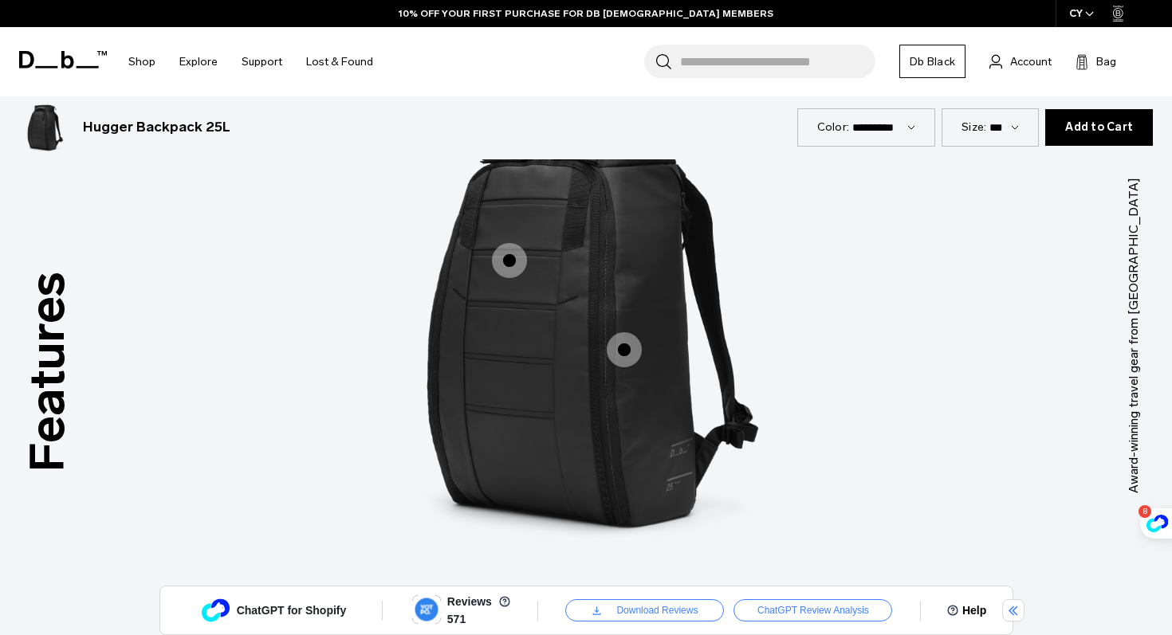
scroll to position [2318, 0]
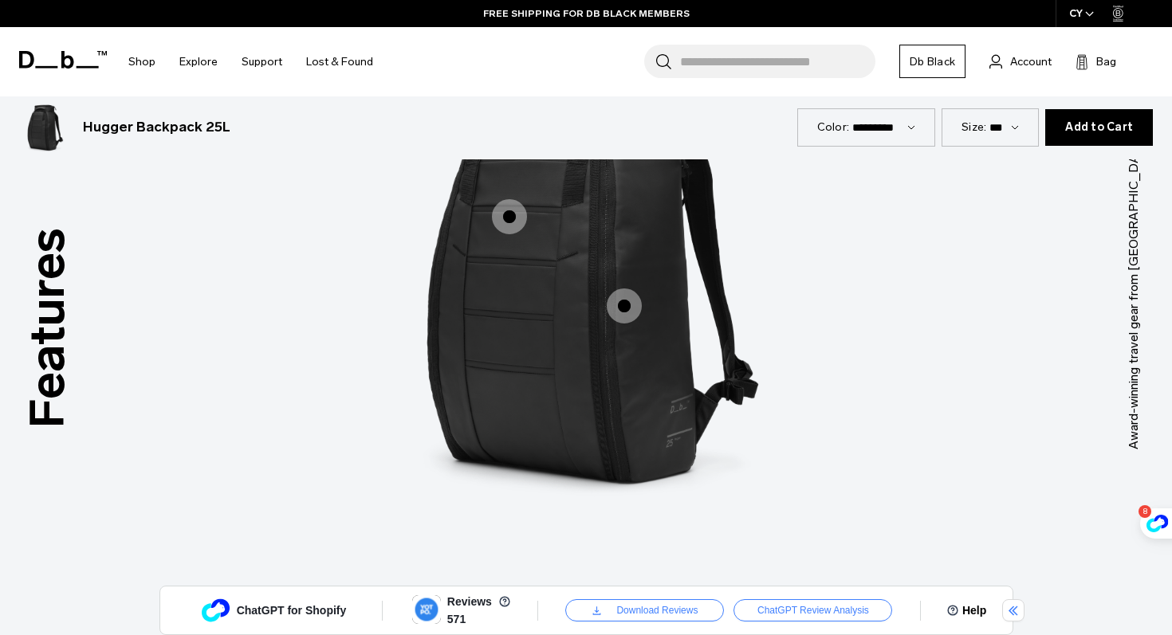
drag, startPoint x: 835, startPoint y: 215, endPoint x: 523, endPoint y: 222, distance: 312.5
click at [523, 222] on span "1 / 3" at bounding box center [509, 216] width 35 height 35
drag, startPoint x: 523, startPoint y: 222, endPoint x: 509, endPoint y: 218, distance: 14.1
click at [509, 218] on span "1 / 3" at bounding box center [509, 216] width 35 height 35
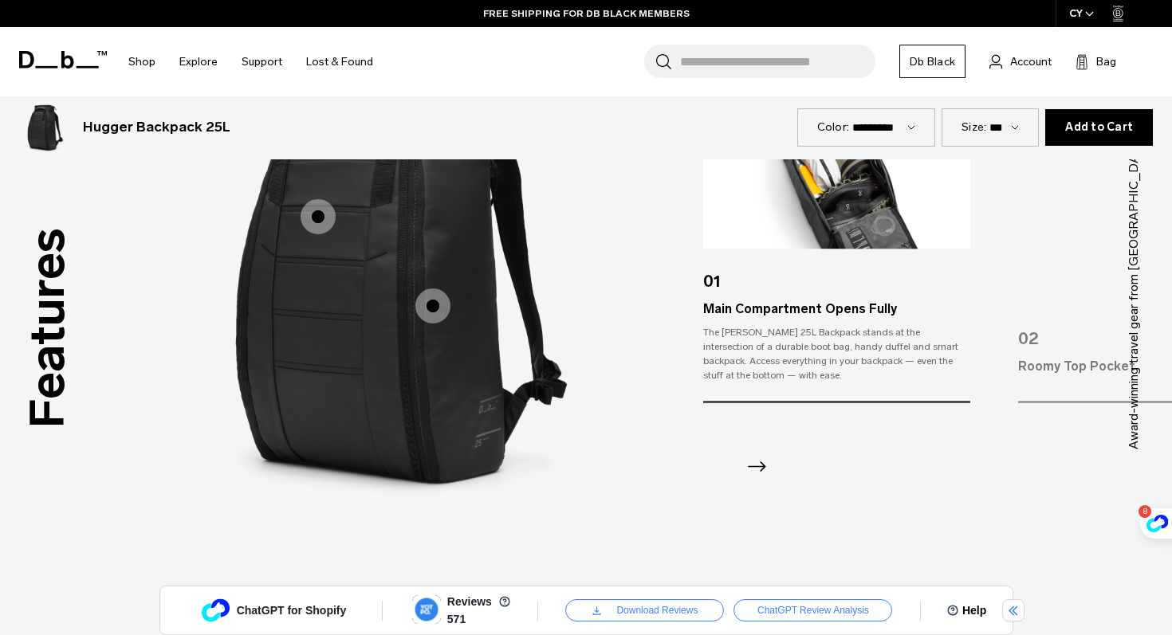
click at [509, 218] on img "1 / 3" at bounding box center [394, 269] width 478 height 598
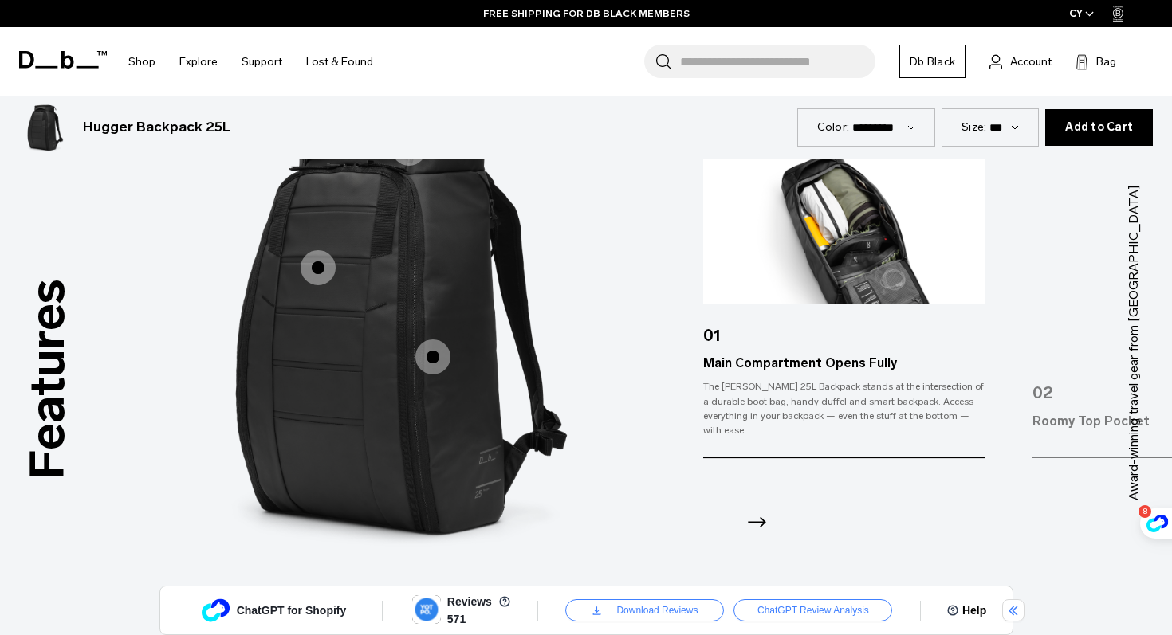
scroll to position [2264, 0]
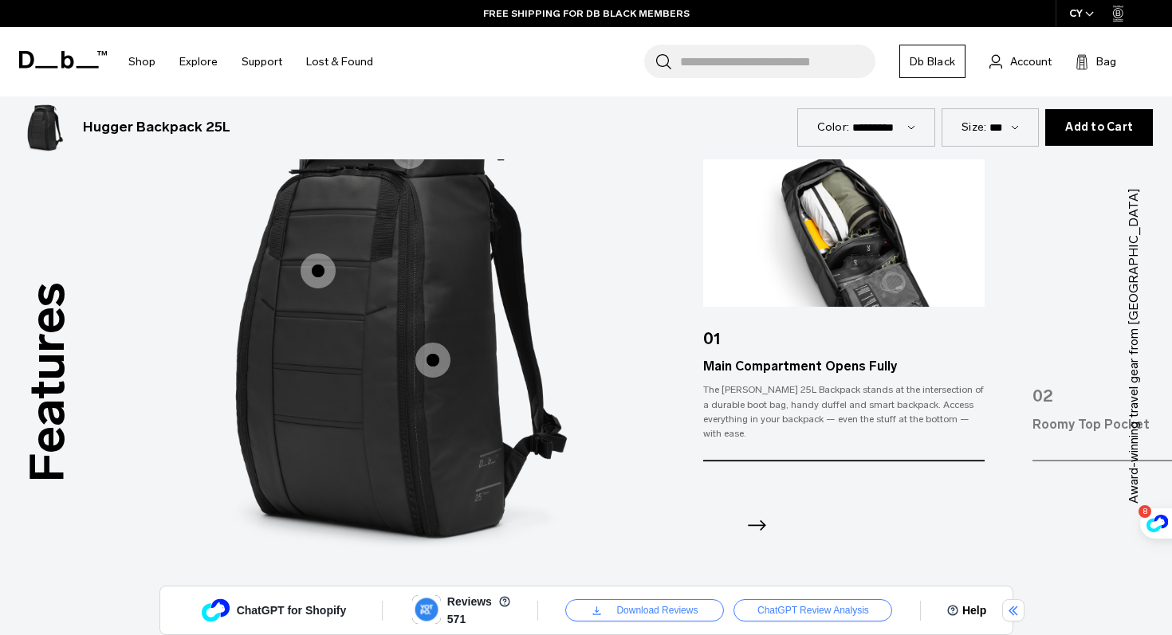
click at [760, 526] on icon "Next slide" at bounding box center [757, 526] width 26 height 26
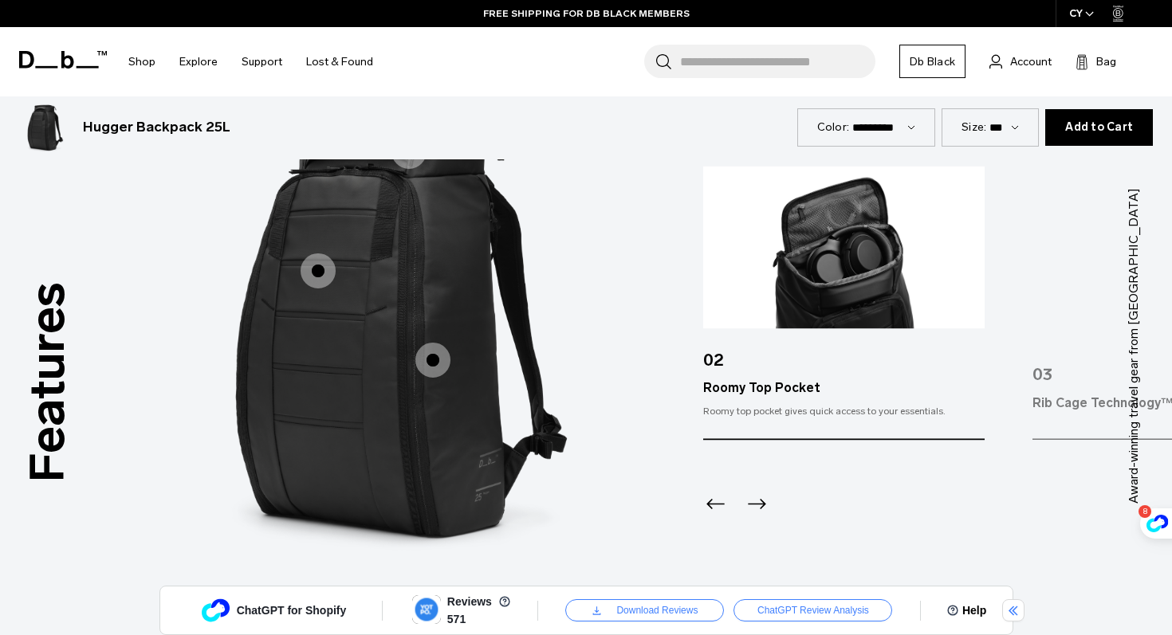
click at [760, 526] on div "Next slide" at bounding box center [755, 508] width 22 height 35
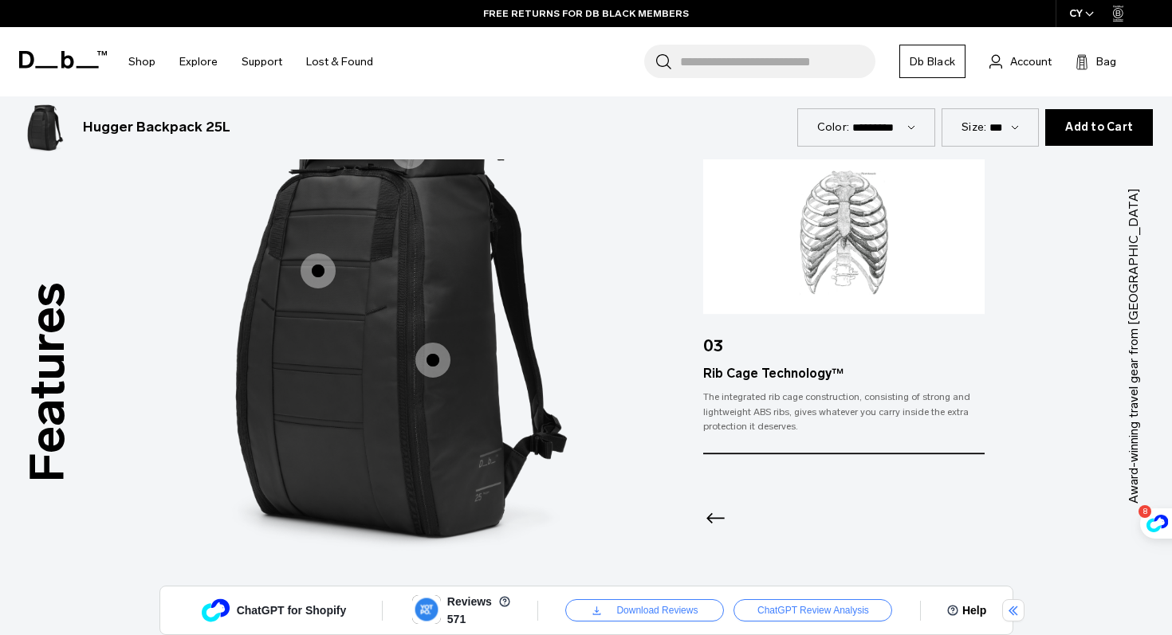
drag, startPoint x: 509, startPoint y: 218, endPoint x: 760, endPoint y: 527, distance: 397.7
click at [760, 527] on div at bounding box center [843, 497] width 281 height 86
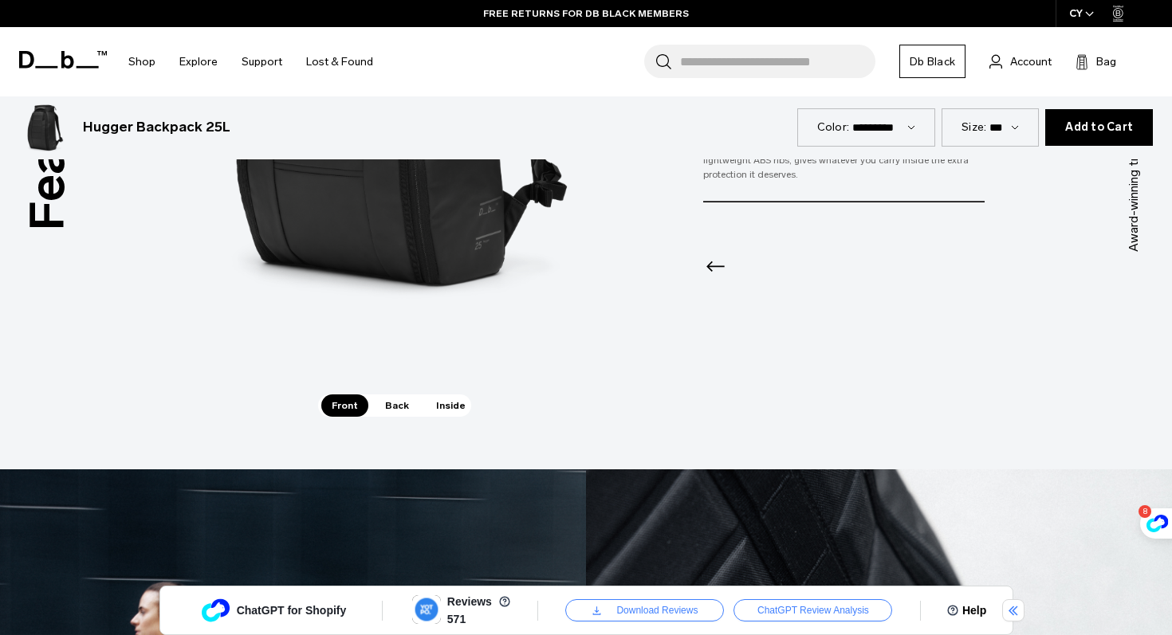
scroll to position [2685, 0]
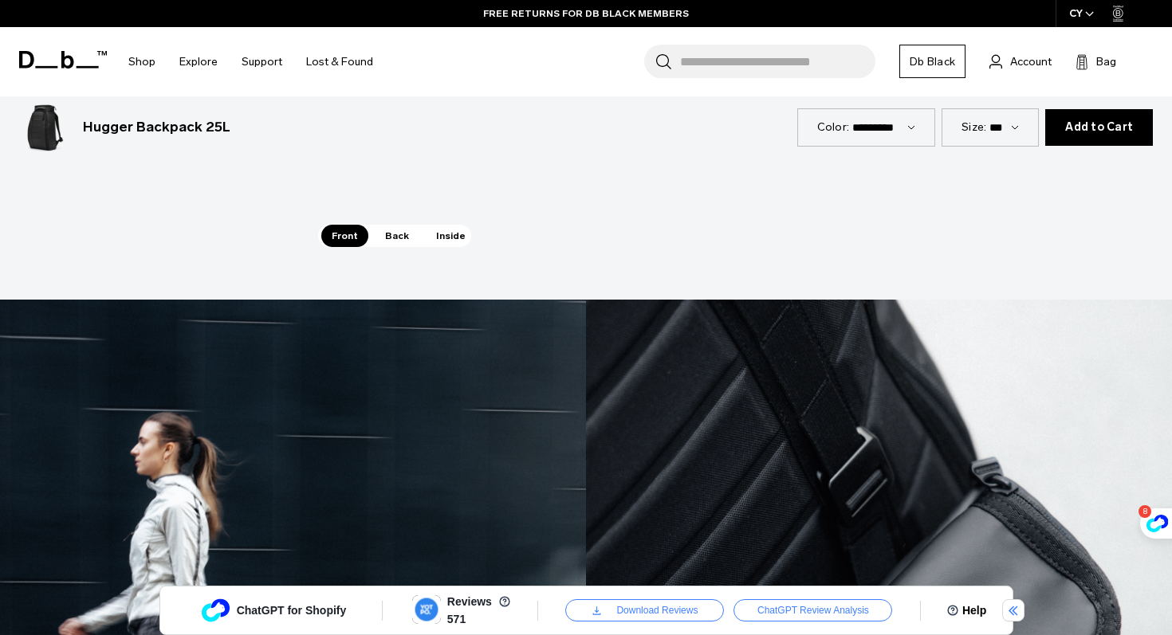
drag, startPoint x: 760, startPoint y: 527, endPoint x: 431, endPoint y: 239, distance: 437.2
click at [431, 239] on span "Inside" at bounding box center [451, 236] width 50 height 22
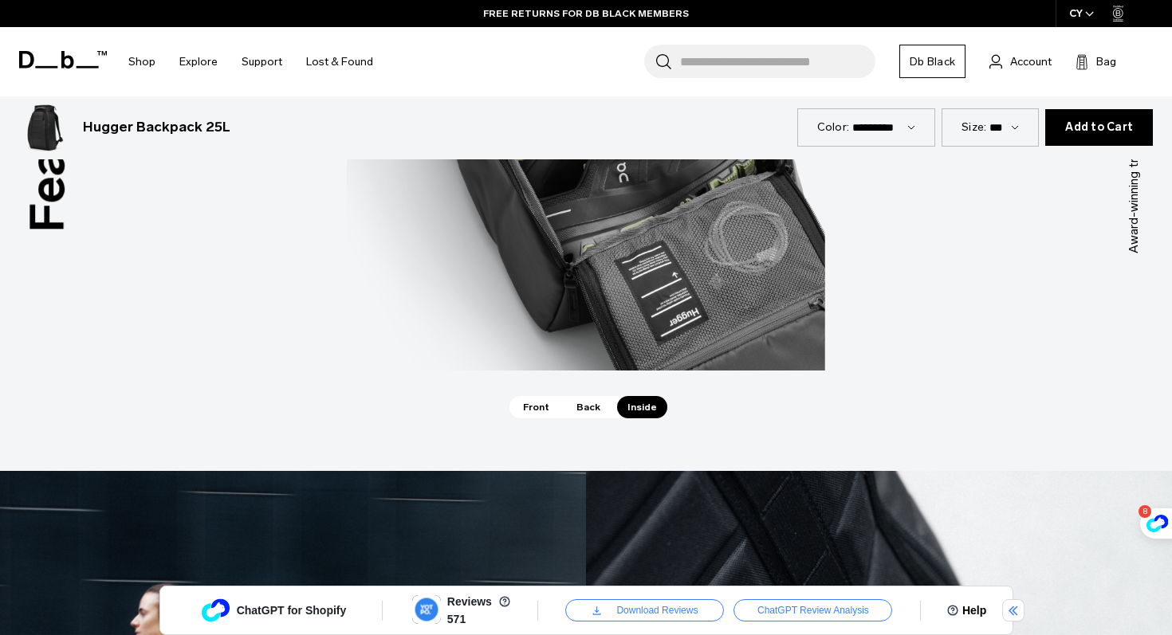
scroll to position [2622, 0]
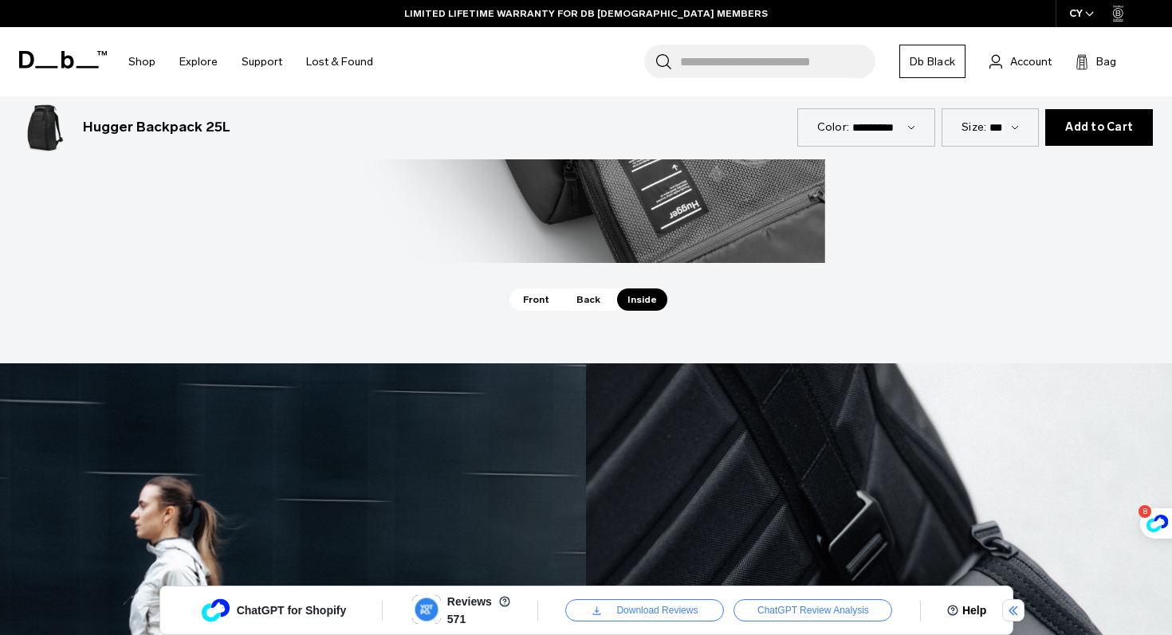
click at [603, 291] on div "Front Back Inside" at bounding box center [585, 300] width 153 height 22
drag, startPoint x: 431, startPoint y: 239, endPoint x: 587, endPoint y: 297, distance: 166.4
click at [587, 297] on span "Back" at bounding box center [588, 300] width 45 height 22
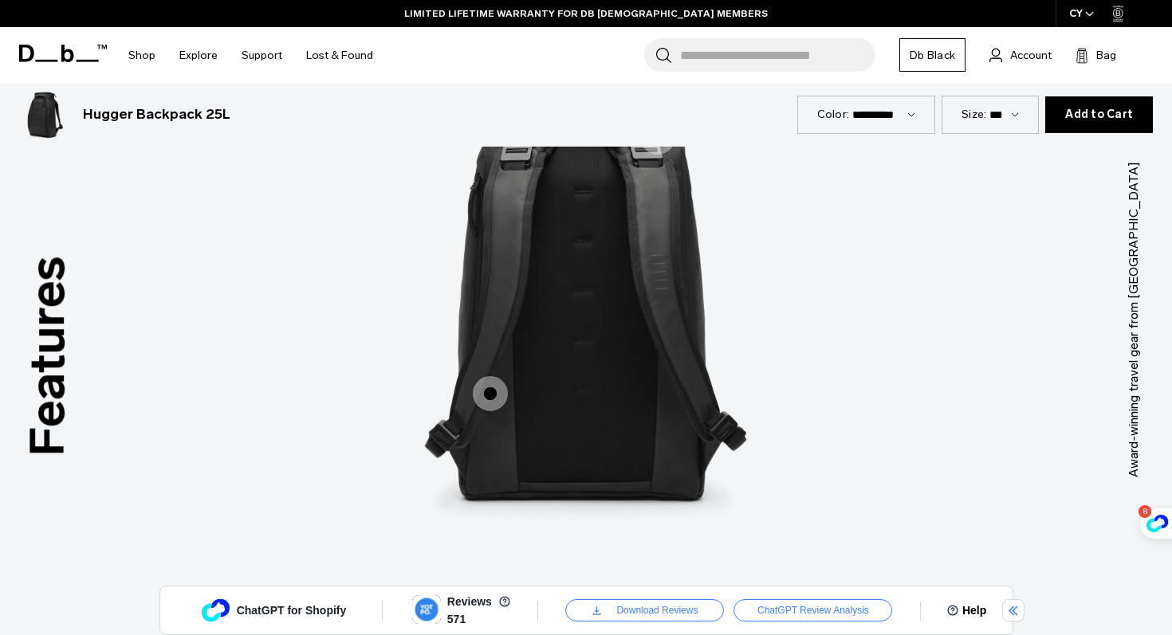
scroll to position [2287, 0]
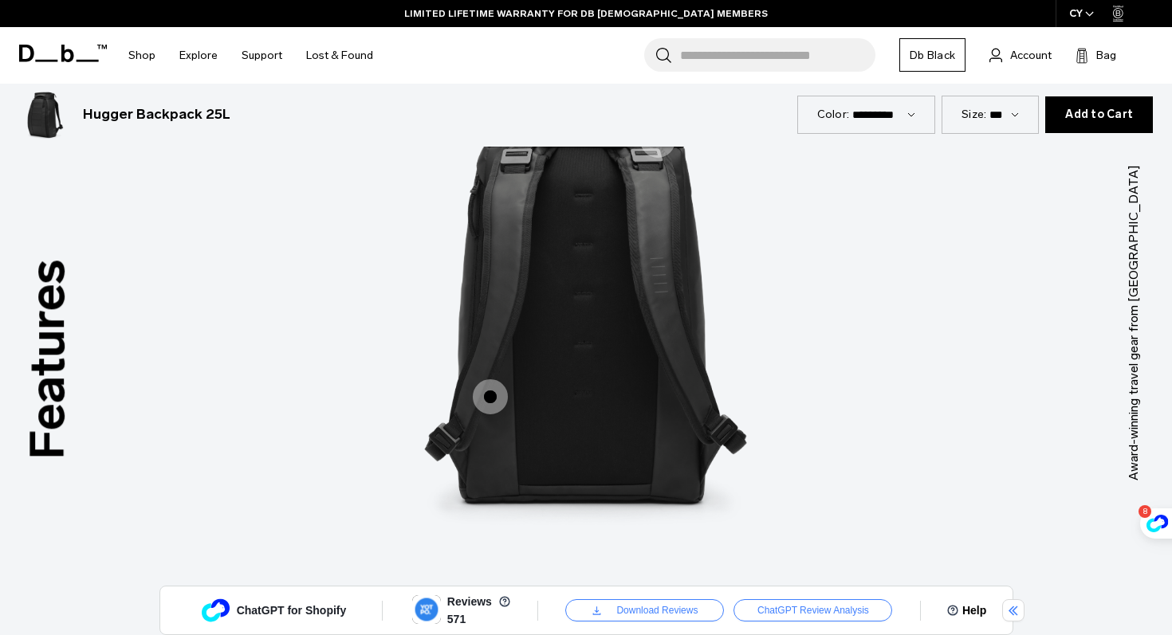
click at [489, 407] on span "2 / 3" at bounding box center [490, 396] width 35 height 35
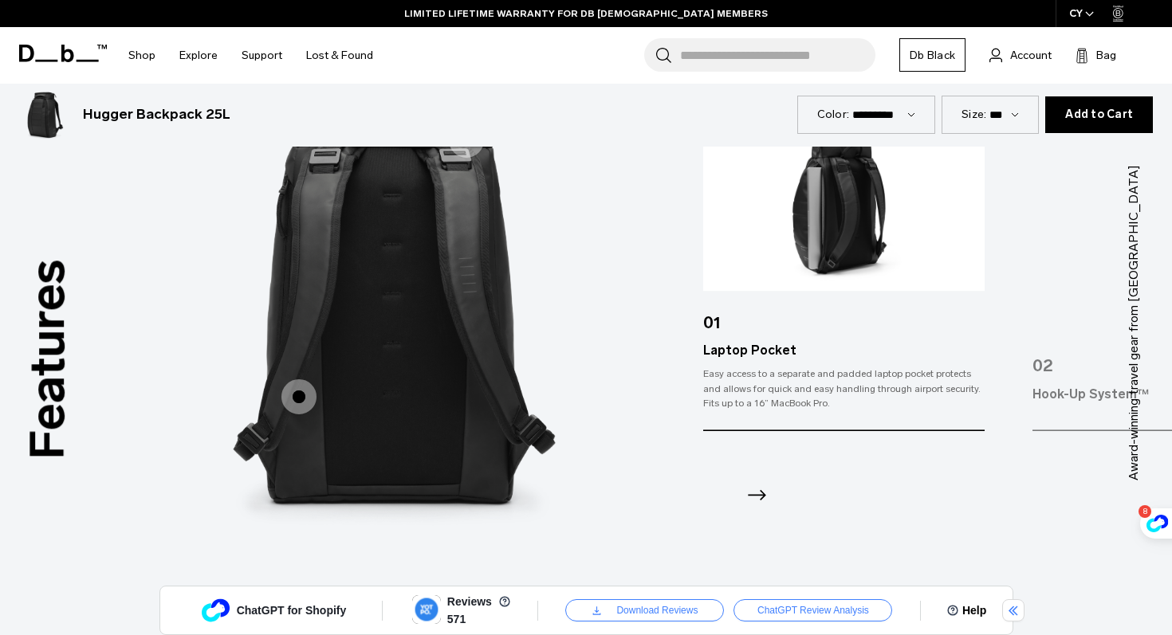
drag, startPoint x: 587, startPoint y: 297, endPoint x: 763, endPoint y: 497, distance: 266.0
click at [763, 497] on icon "Next slide" at bounding box center [757, 495] width 26 height 26
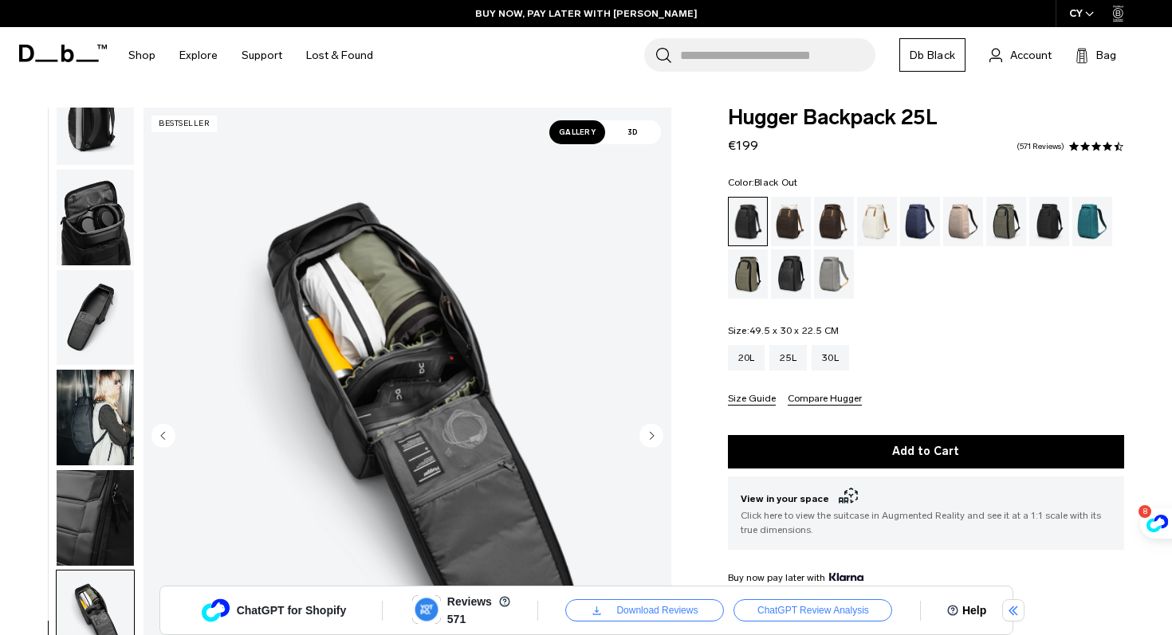
scroll to position [0, 0]
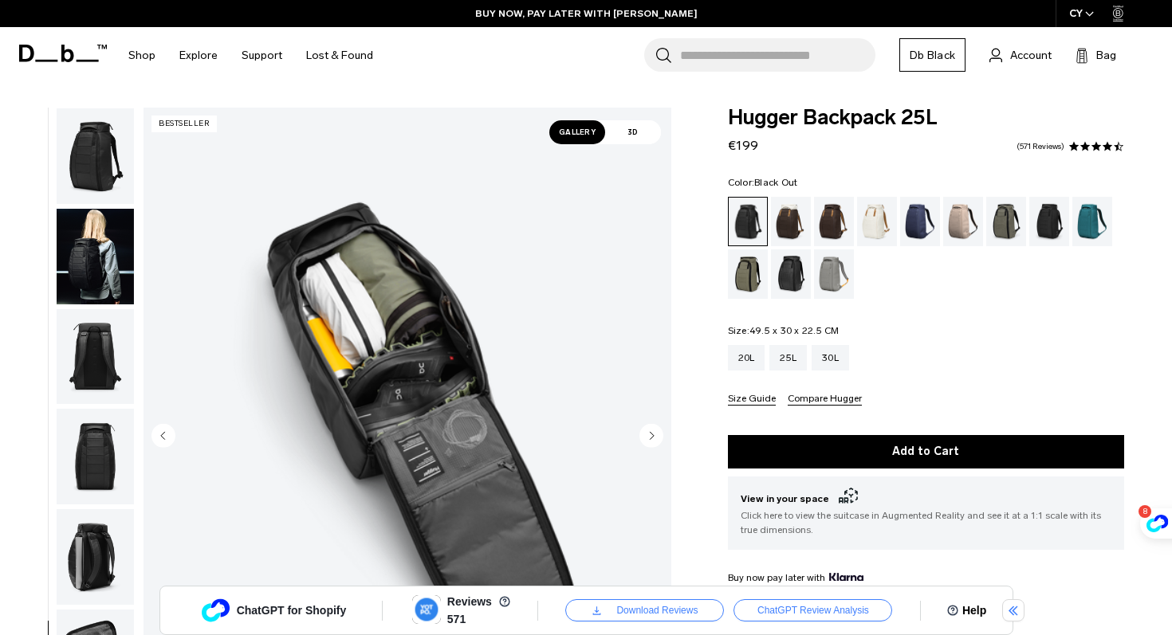
click at [106, 158] on img "button" at bounding box center [95, 156] width 77 height 96
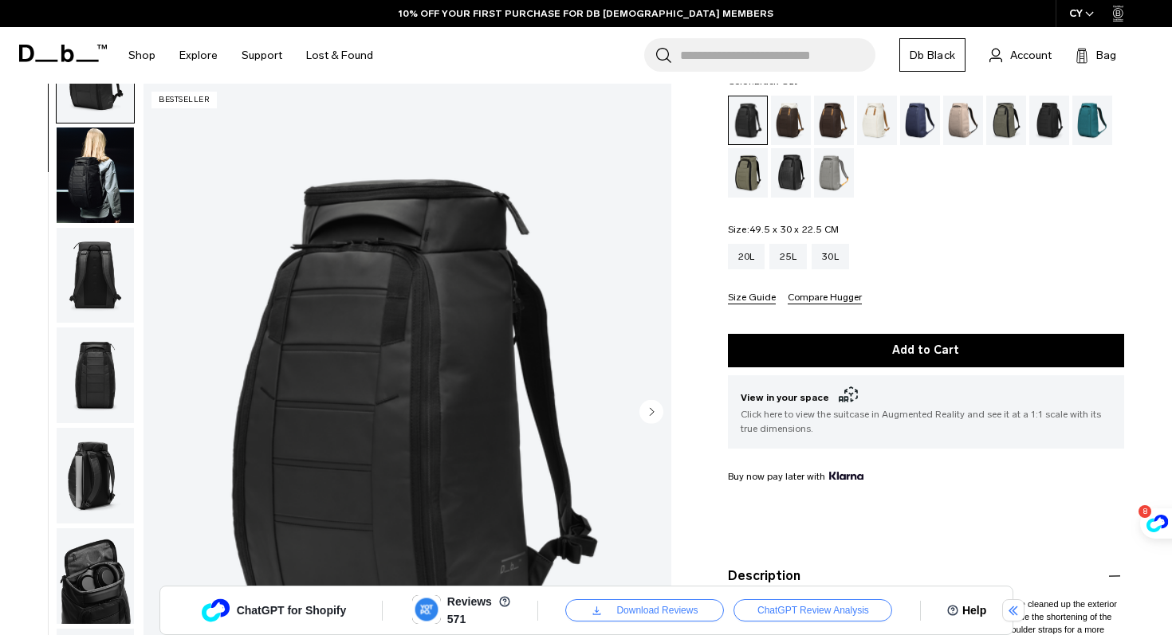
scroll to position [107, 0]
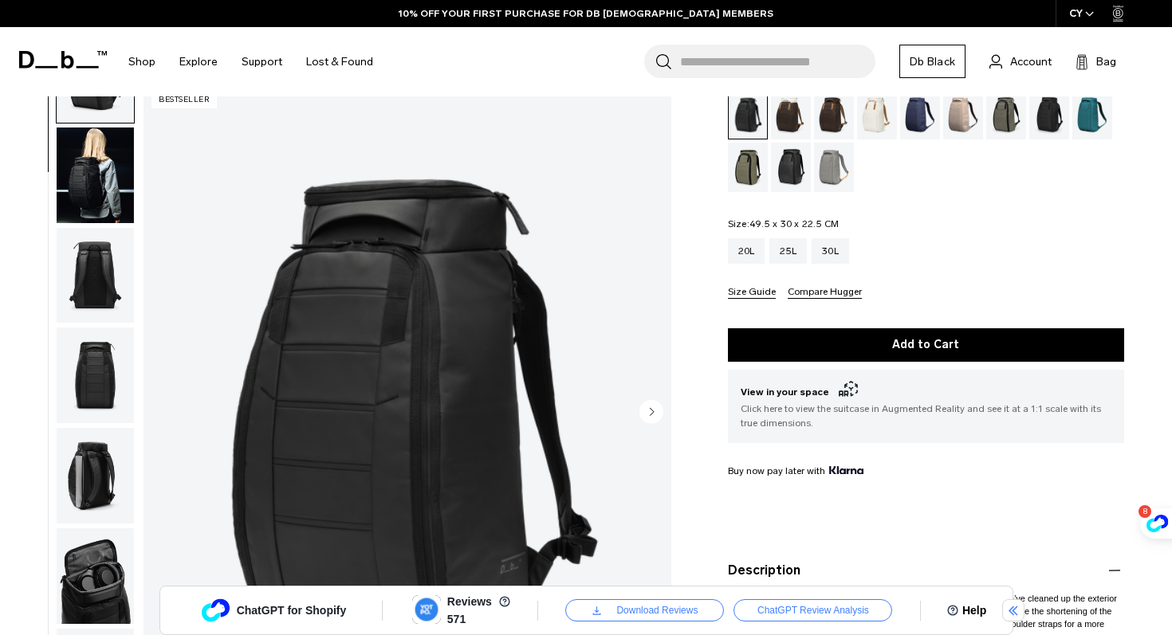
click at [100, 170] on img "button" at bounding box center [95, 176] width 77 height 96
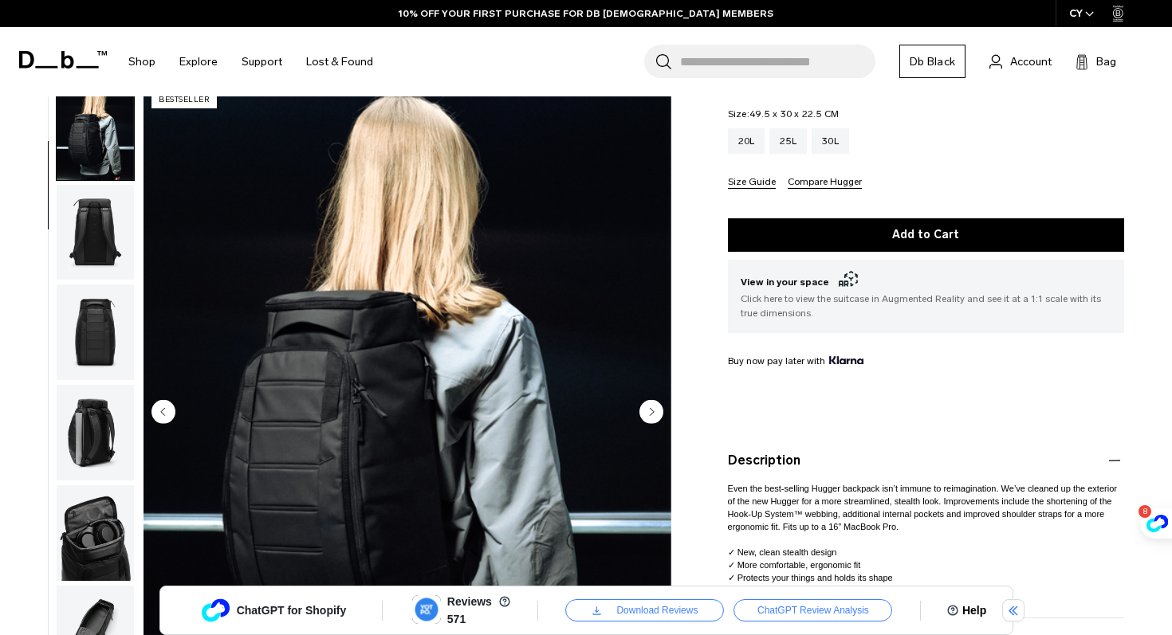
scroll to position [268, 0]
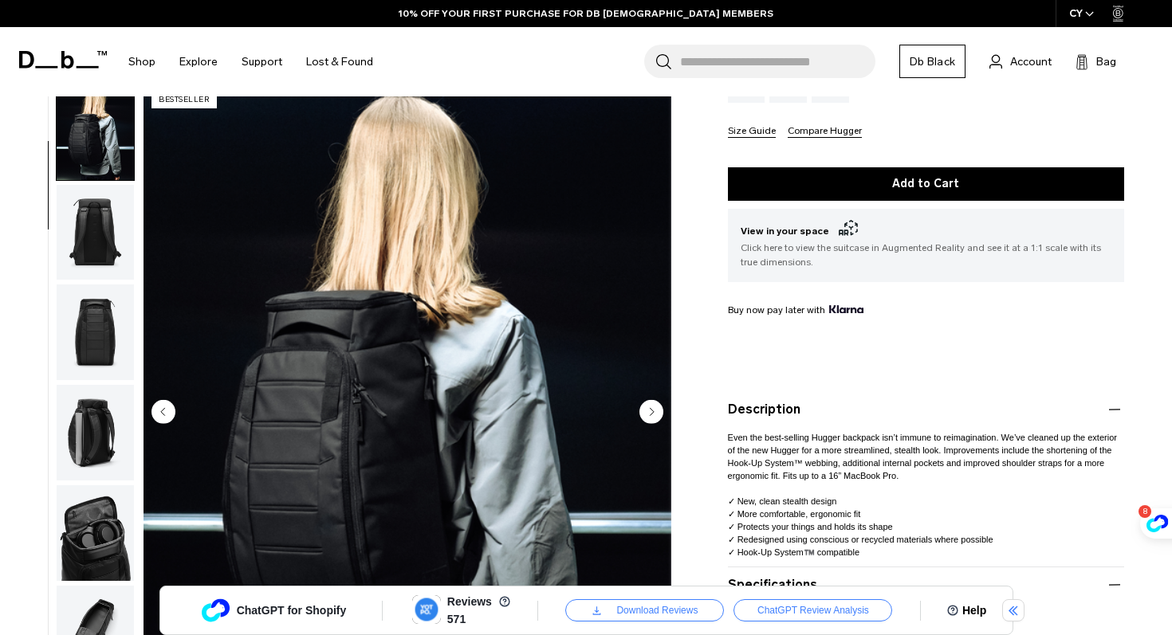
drag, startPoint x: 100, startPoint y: 170, endPoint x: 99, endPoint y: 516, distance: 345.9
click at [99, 516] on img "button" at bounding box center [95, 533] width 77 height 96
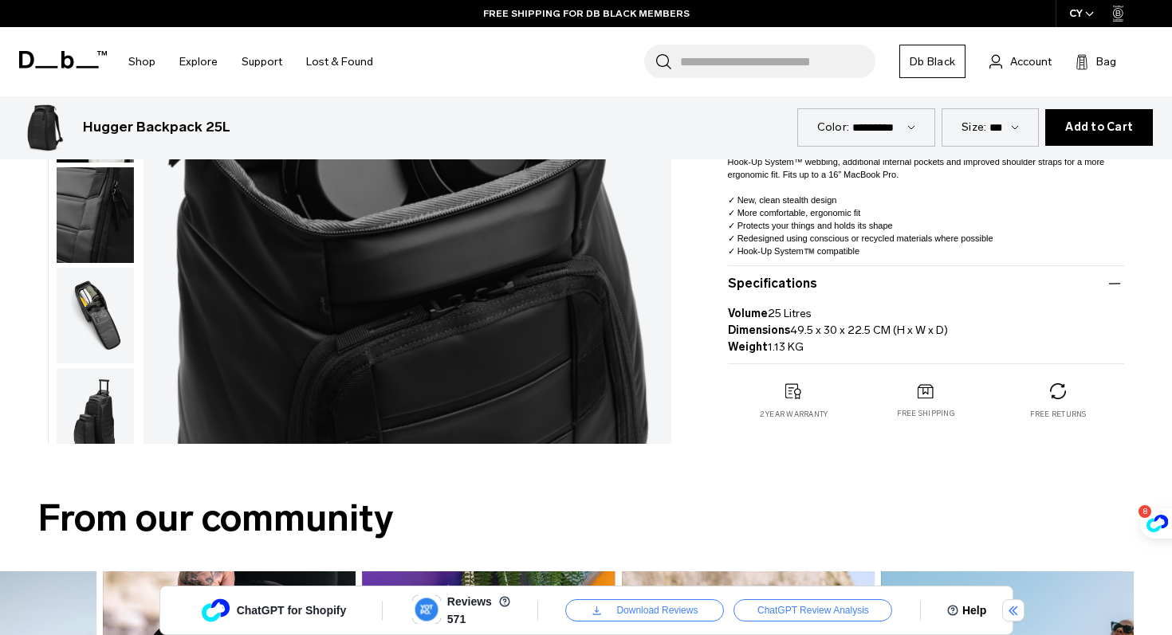
scroll to position [440, 0]
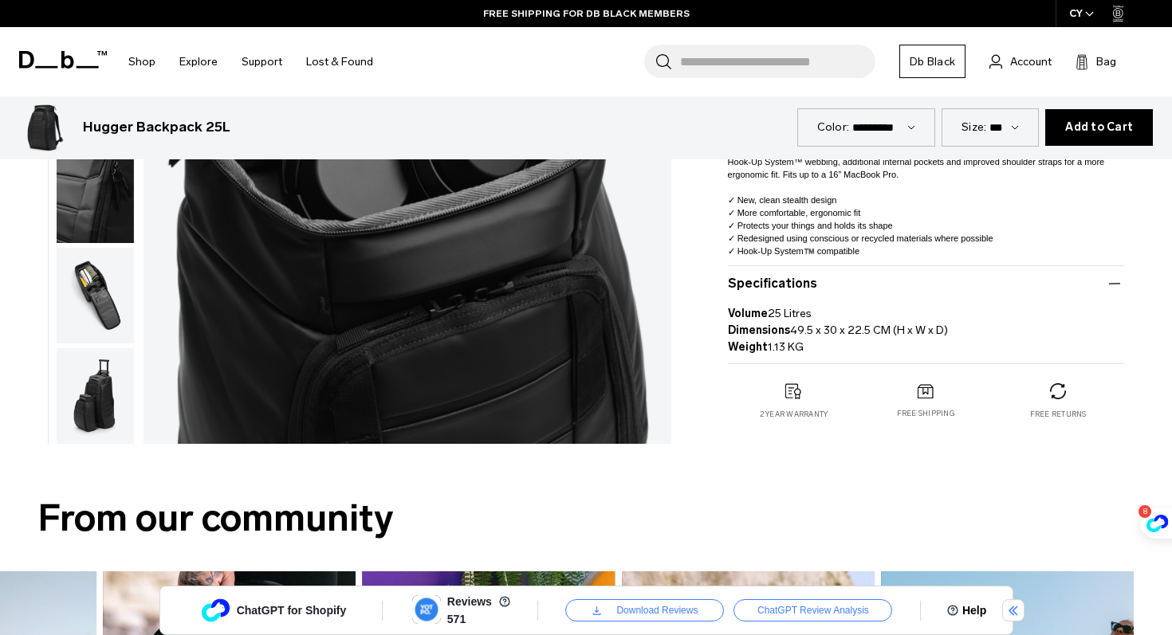
drag, startPoint x: 99, startPoint y: 516, endPoint x: 101, endPoint y: 397, distance: 118.8
click at [101, 397] on img "button" at bounding box center [95, 396] width 77 height 96
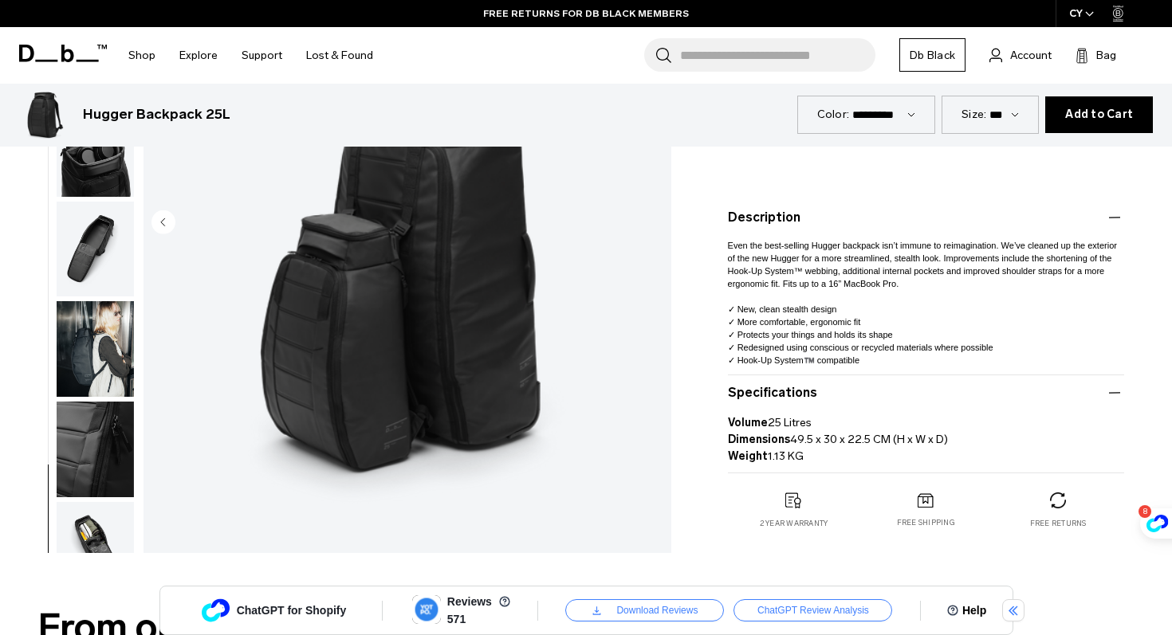
scroll to position [235, 0]
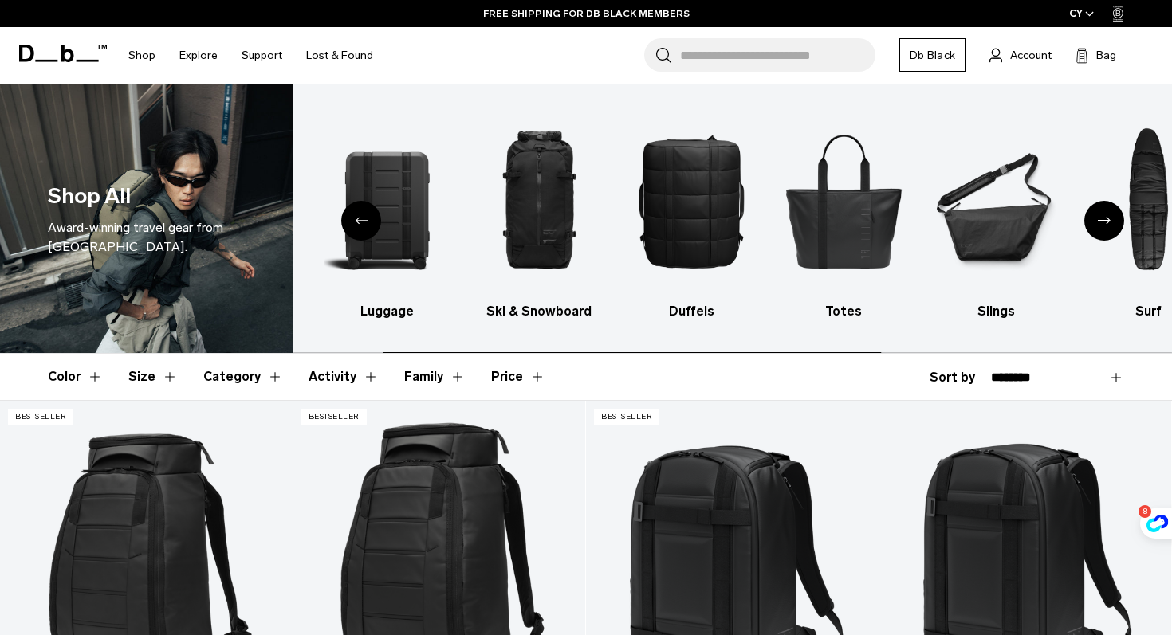
click at [837, 212] on img "5 / 10" at bounding box center [843, 201] width 124 height 187
click at [676, 220] on img "4 / 10" at bounding box center [691, 201] width 124 height 187
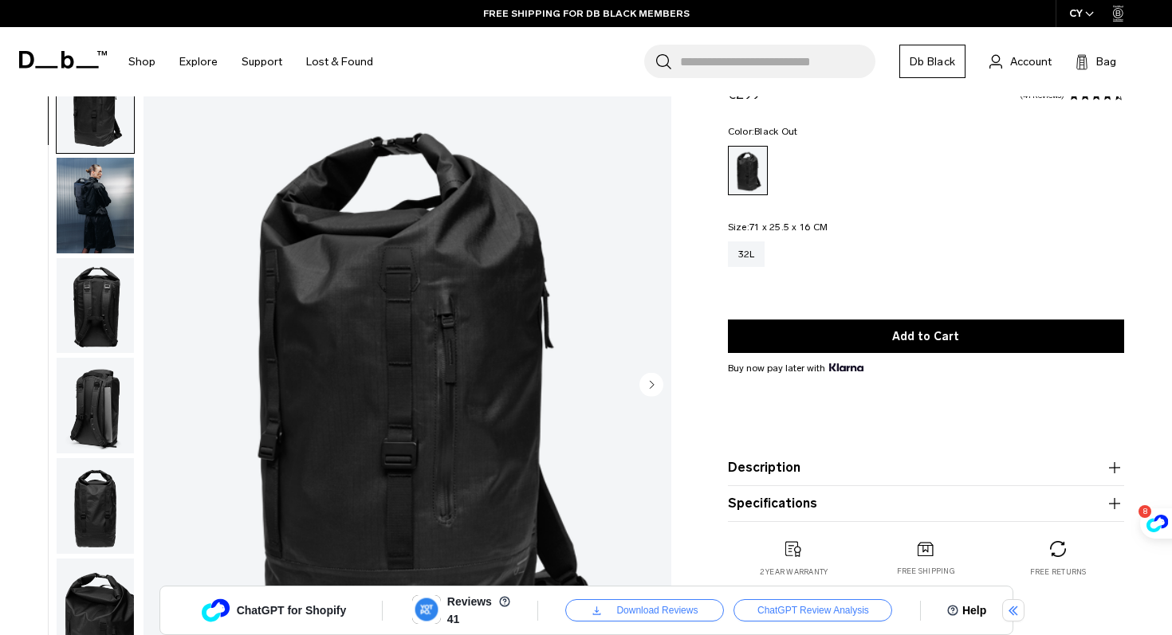
scroll to position [34, 0]
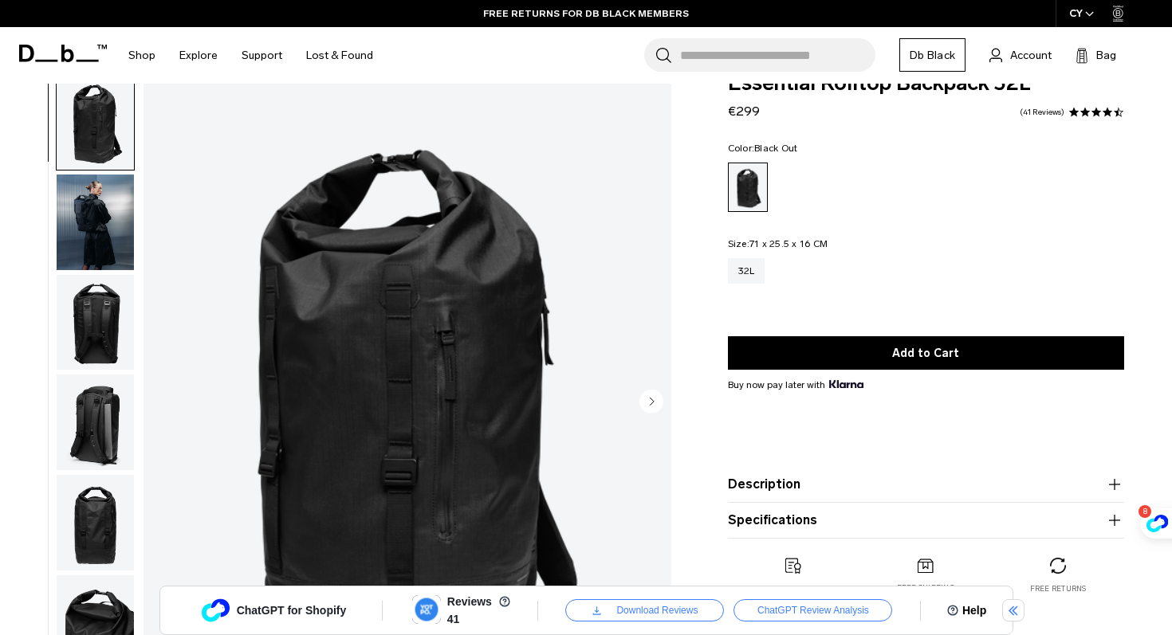
click at [80, 210] on img "button" at bounding box center [95, 223] width 77 height 96
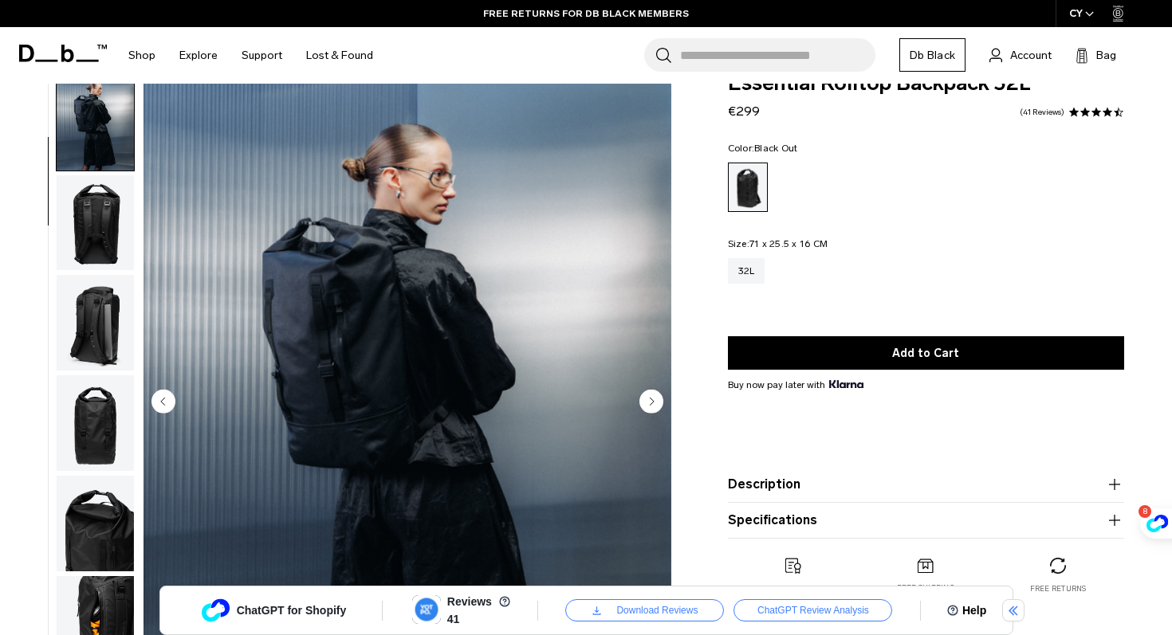
scroll to position [100, 0]
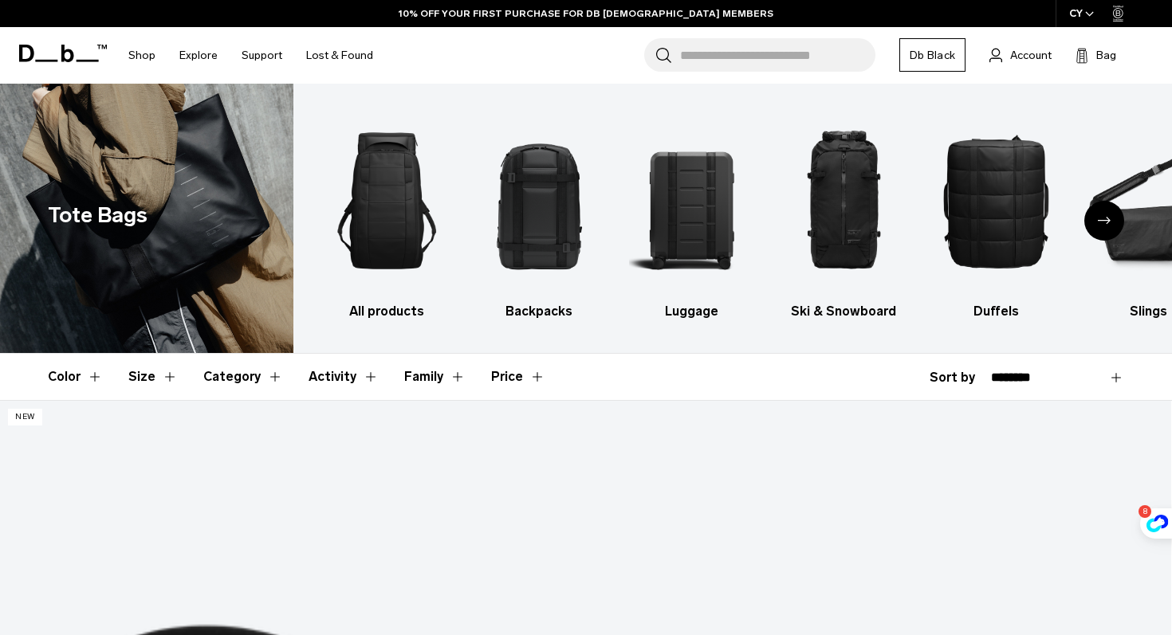
click at [964, 211] on img "5 / 10" at bounding box center [995, 201] width 124 height 187
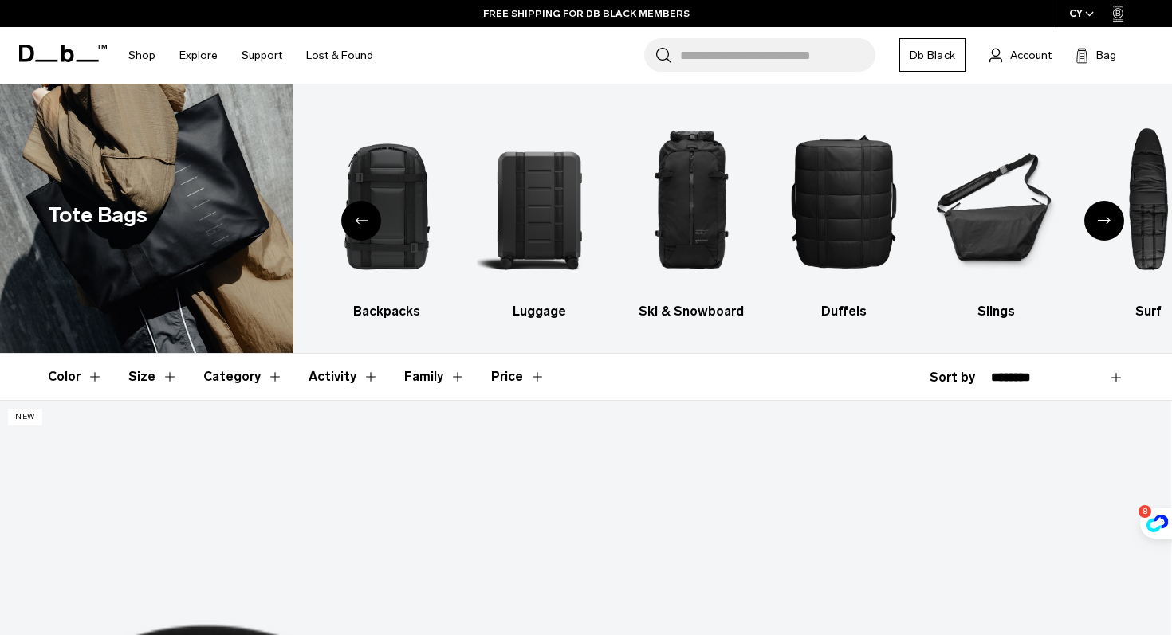
click at [887, 186] on img "5 / 10" at bounding box center [843, 201] width 124 height 187
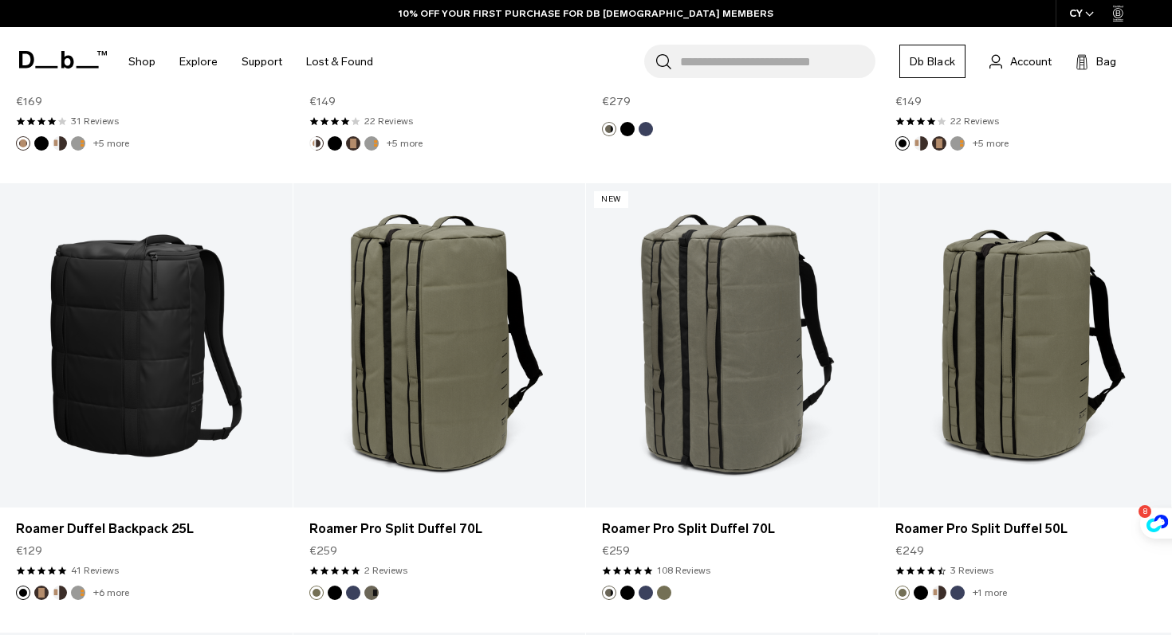
scroll to position [2320, 0]
